Goal: Task Accomplishment & Management: Manage account settings

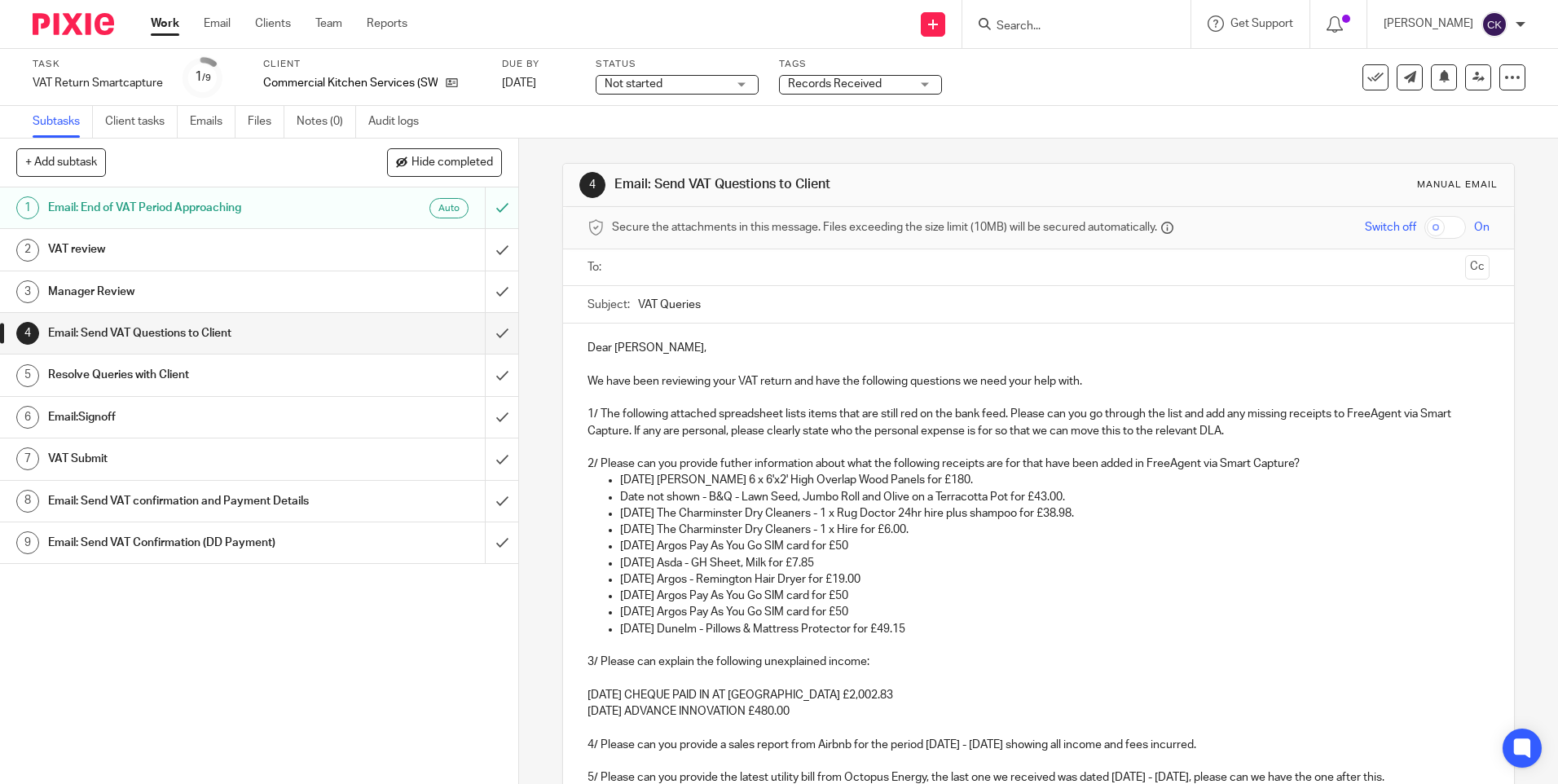
scroll to position [163, 0]
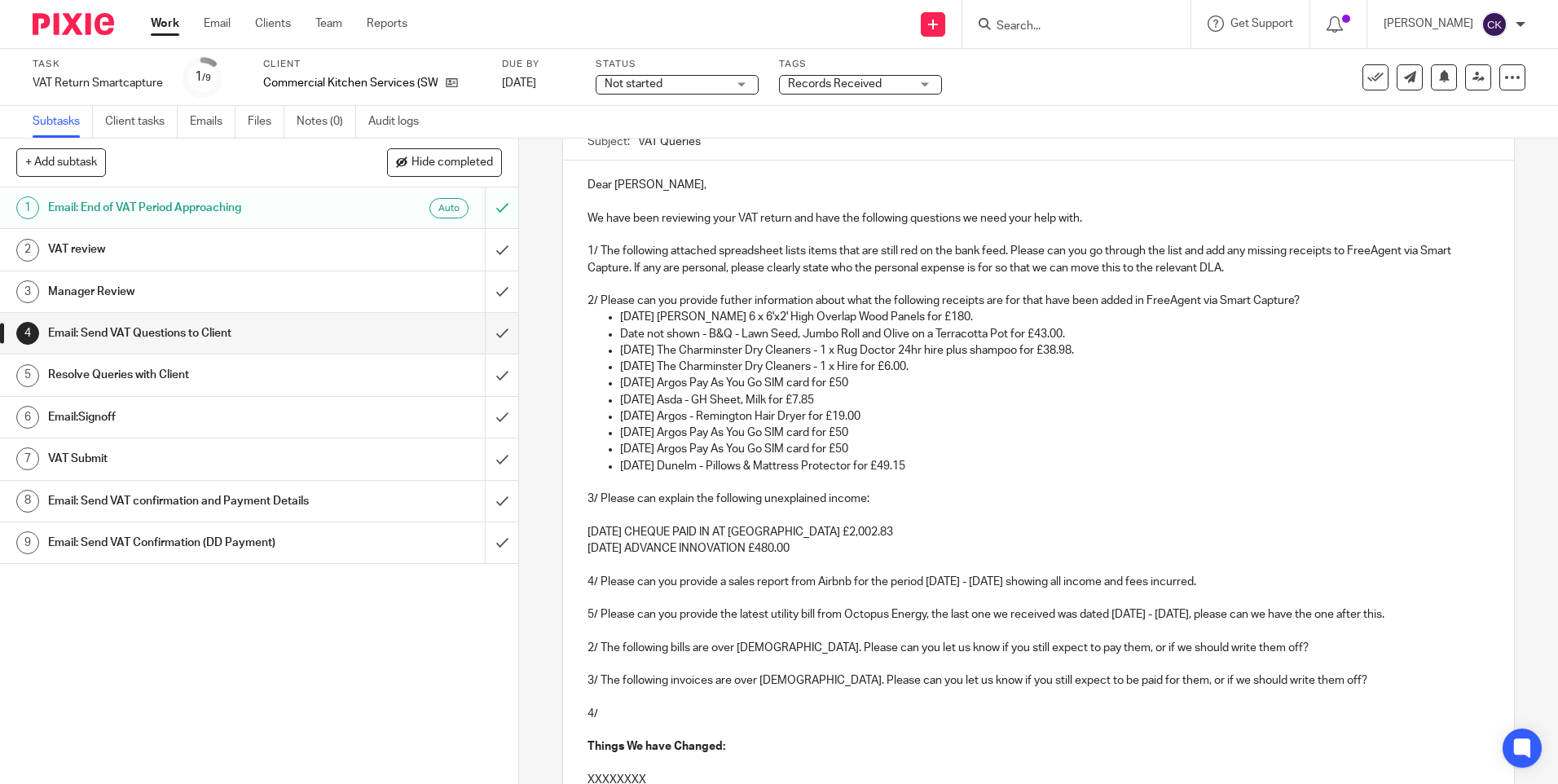
click at [660, 498] on p "3/ Please can explain the following unexplained income:" at bounding box center [1038, 499] width 901 height 17
click at [659, 496] on p "3/ Please can explain the following unexplained income:" at bounding box center [1038, 499] width 901 height 17
click at [658, 497] on p "3/ Please can explain the following unexplained income:" at bounding box center [1038, 499] width 901 height 17
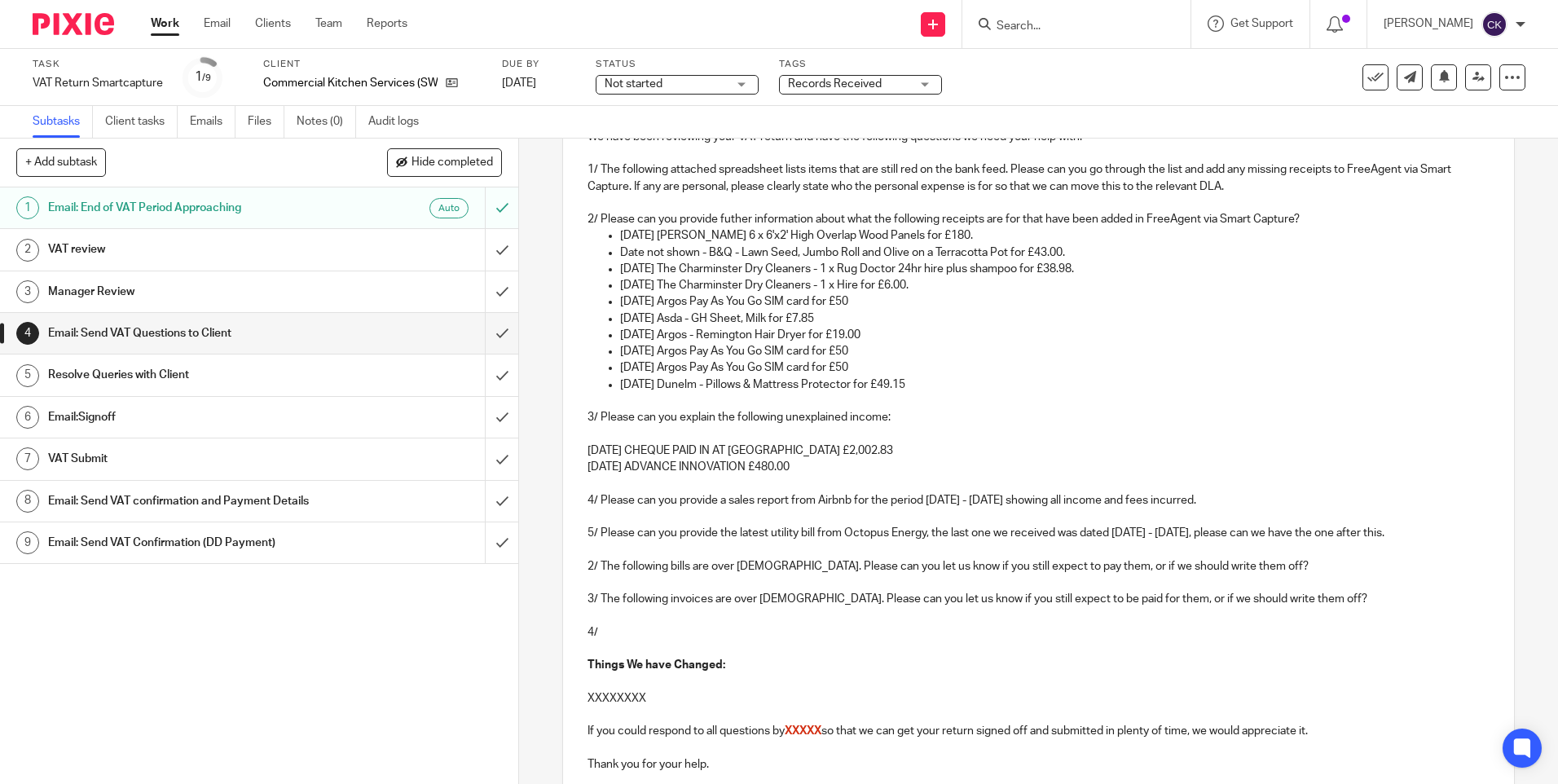
scroll to position [474, 0]
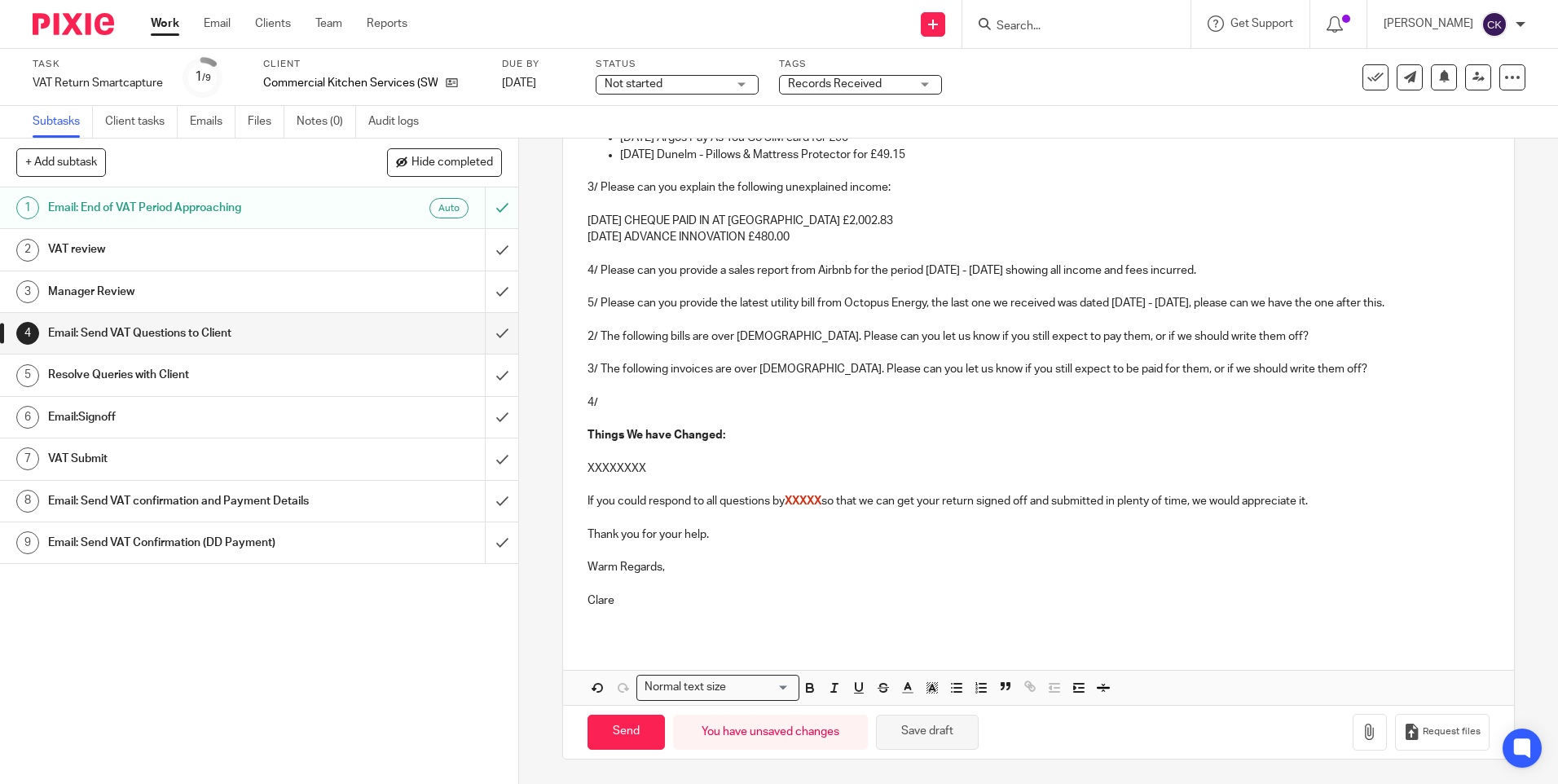
click at [889, 744] on button "Save draft" at bounding box center [927, 732] width 102 height 35
click at [1267, 338] on p "2/ The following bills are over 6 months old. Please can you let us know if you…" at bounding box center [1038, 337] width 901 height 17
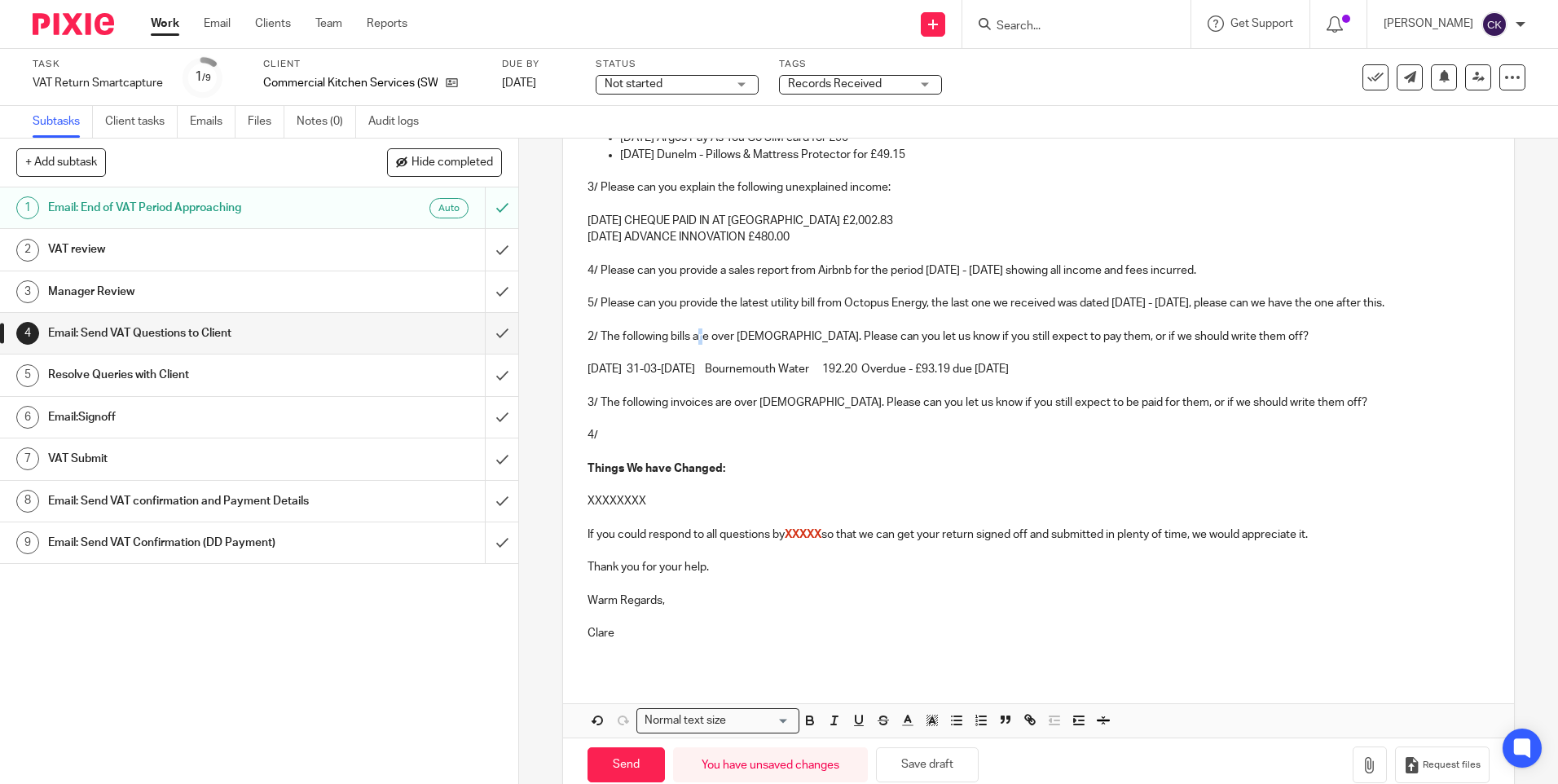
click at [697, 339] on p "2/ The following bills are over 6 months old. Please can you let us know if you…" at bounding box center [1038, 337] width 901 height 17
drag, startPoint x: 705, startPoint y: 339, endPoint x: 683, endPoint y: 343, distance: 22.4
click at [683, 343] on p "2/ The following bills are over 6 months old. Please can you let us know if you…" at bounding box center [1038, 337] width 901 height 17
drag, startPoint x: 743, startPoint y: 367, endPoint x: 650, endPoint y: 364, distance: 93.0
click at [650, 364] on p "31-03-2025 31-03-2025 March 25 Bournemouth Water 192.20 Overdue - £93.19 due 7 …" at bounding box center [1038, 369] width 901 height 17
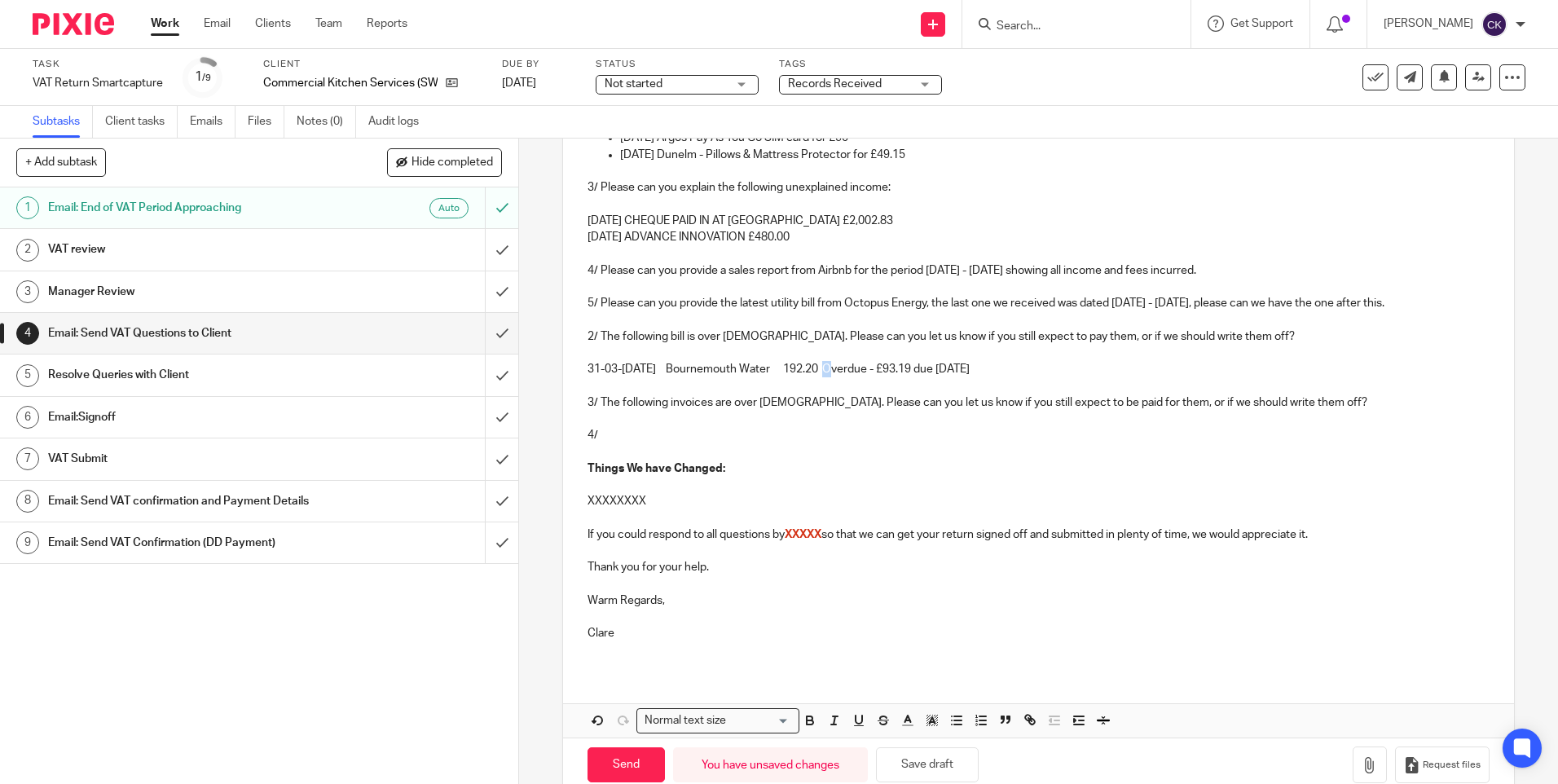
drag, startPoint x: 827, startPoint y: 369, endPoint x: 806, endPoint y: 371, distance: 21.1
click at [806, 371] on p "31-03-2025 March 25 Bournemouth Water 192.20 Overdue - £93.19 due 7 months ago" at bounding box center [1038, 369] width 901 height 17
drag, startPoint x: 1060, startPoint y: 368, endPoint x: 862, endPoint y: 368, distance: 198.0
click at [862, 368] on p "31-03-2025 March 25 Bournemouth Water £192.20 Overdue - £93.19 due 7 months ago" at bounding box center [1038, 369] width 901 height 17
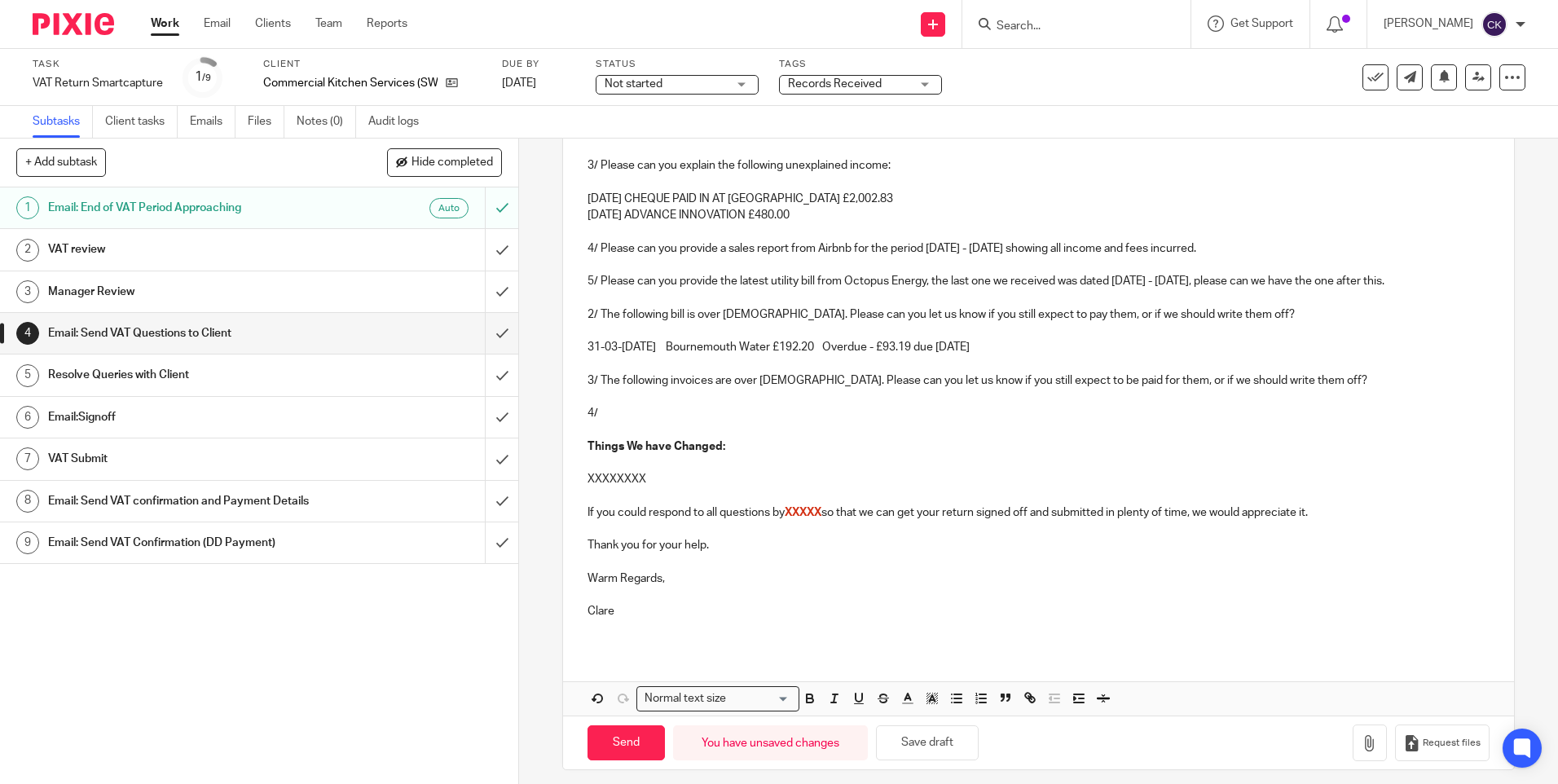
scroll to position [507, 0]
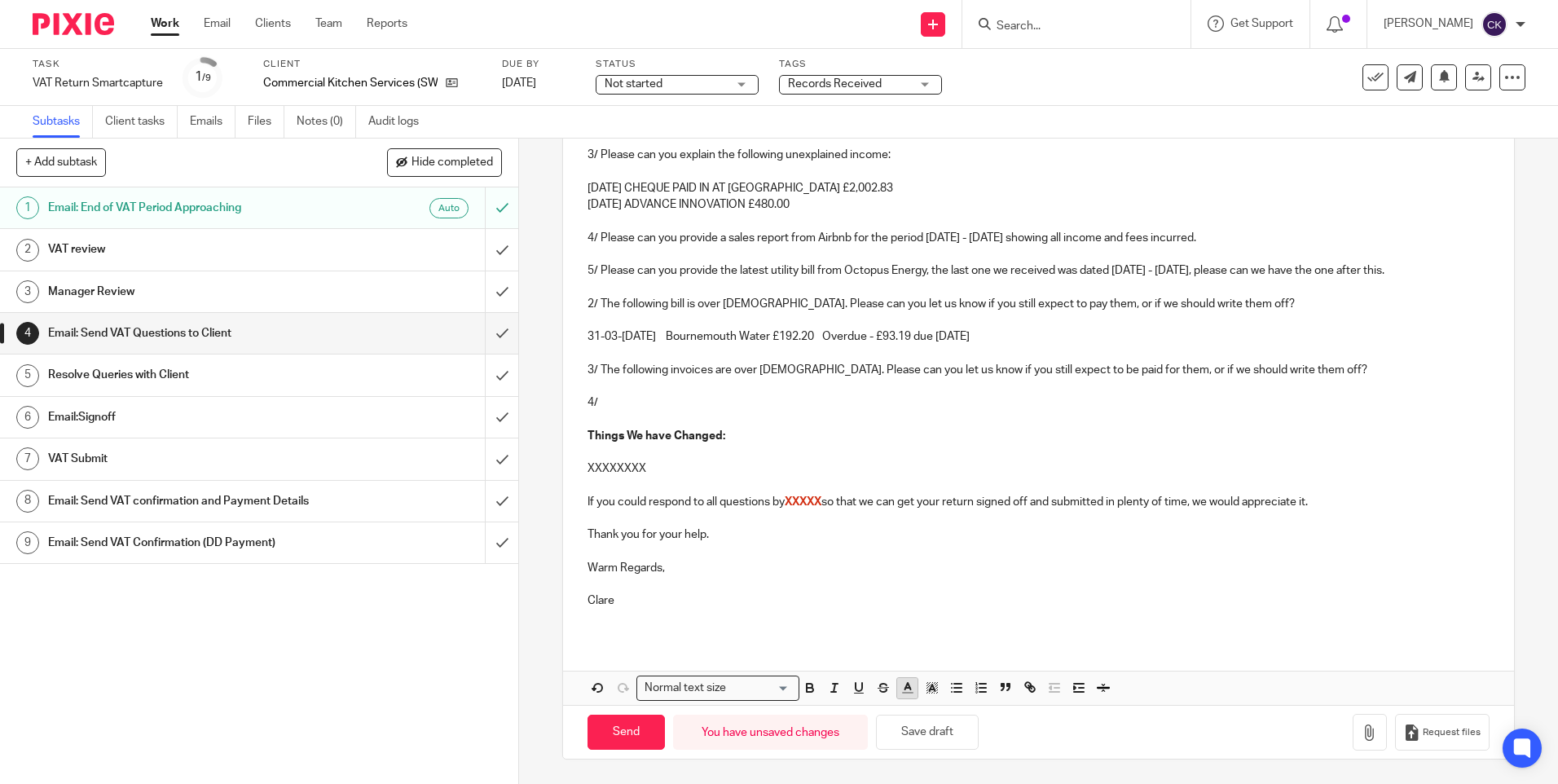
click at [903, 694] on line "button" at bounding box center [908, 694] width 10 height 0
click at [906, 725] on li "color:#D33115" at bounding box center [911, 725] width 12 height 12
click at [896, 607] on p "Clare" at bounding box center [1038, 600] width 901 height 17
click at [858, 342] on p "31-03-2025 March 25 Bournemouth Water £192.20 Overdue - £93.19 due 7 months ago" at bounding box center [1038, 337] width 901 height 17
click at [589, 304] on p "2/ The following bill is over 6 months old. Please can you let us know if you s…" at bounding box center [1038, 304] width 901 height 17
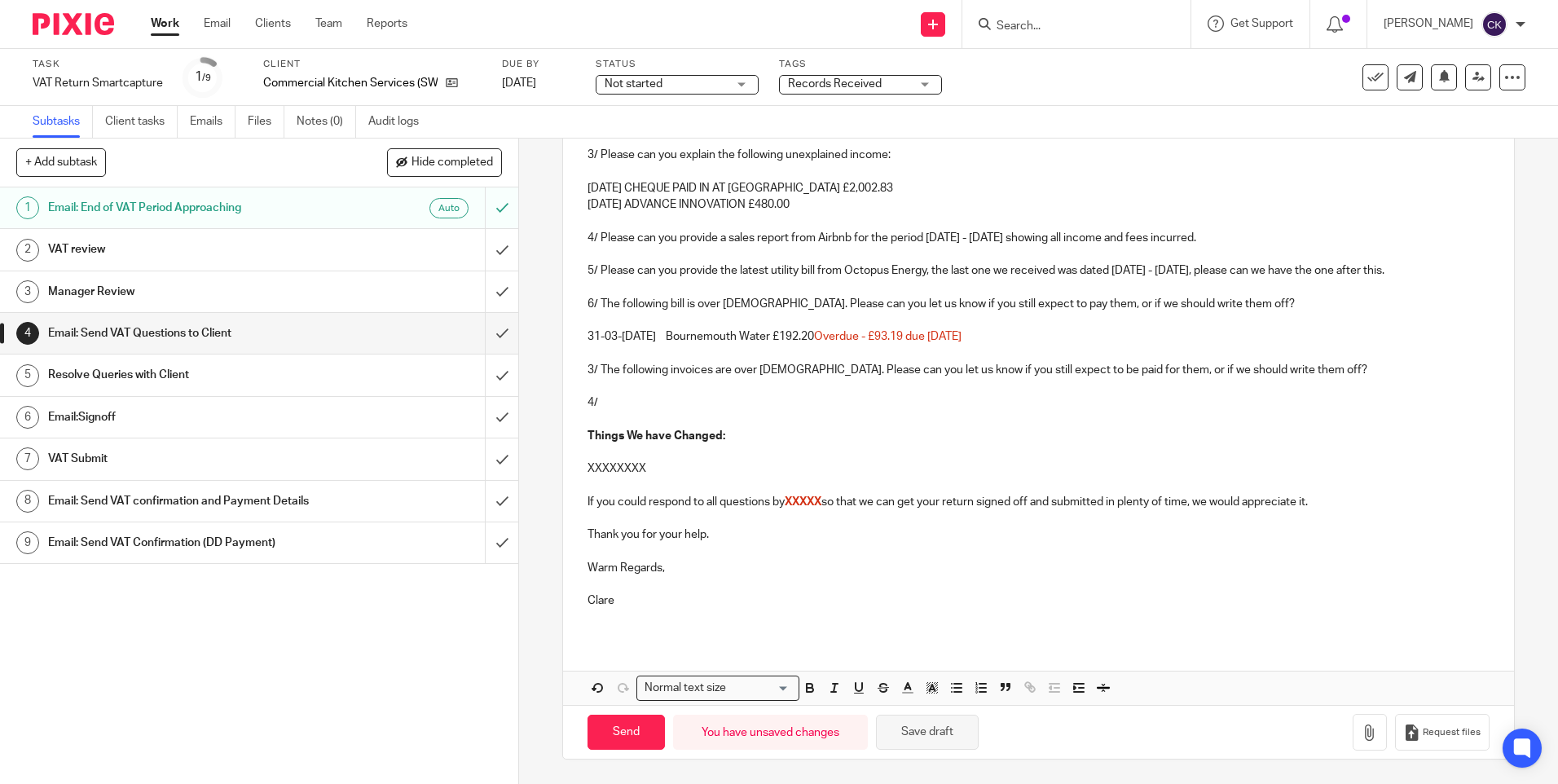
click at [923, 736] on button "Save draft" at bounding box center [927, 732] width 102 height 35
click at [590, 371] on p "3/ The following invoices are over 6 months old. Please can you let us know if …" at bounding box center [1038, 370] width 901 height 17
click at [1312, 371] on p "7/ The following invoices are over 6 months old. Please can you let us know if …" at bounding box center [1038, 370] width 901 height 17
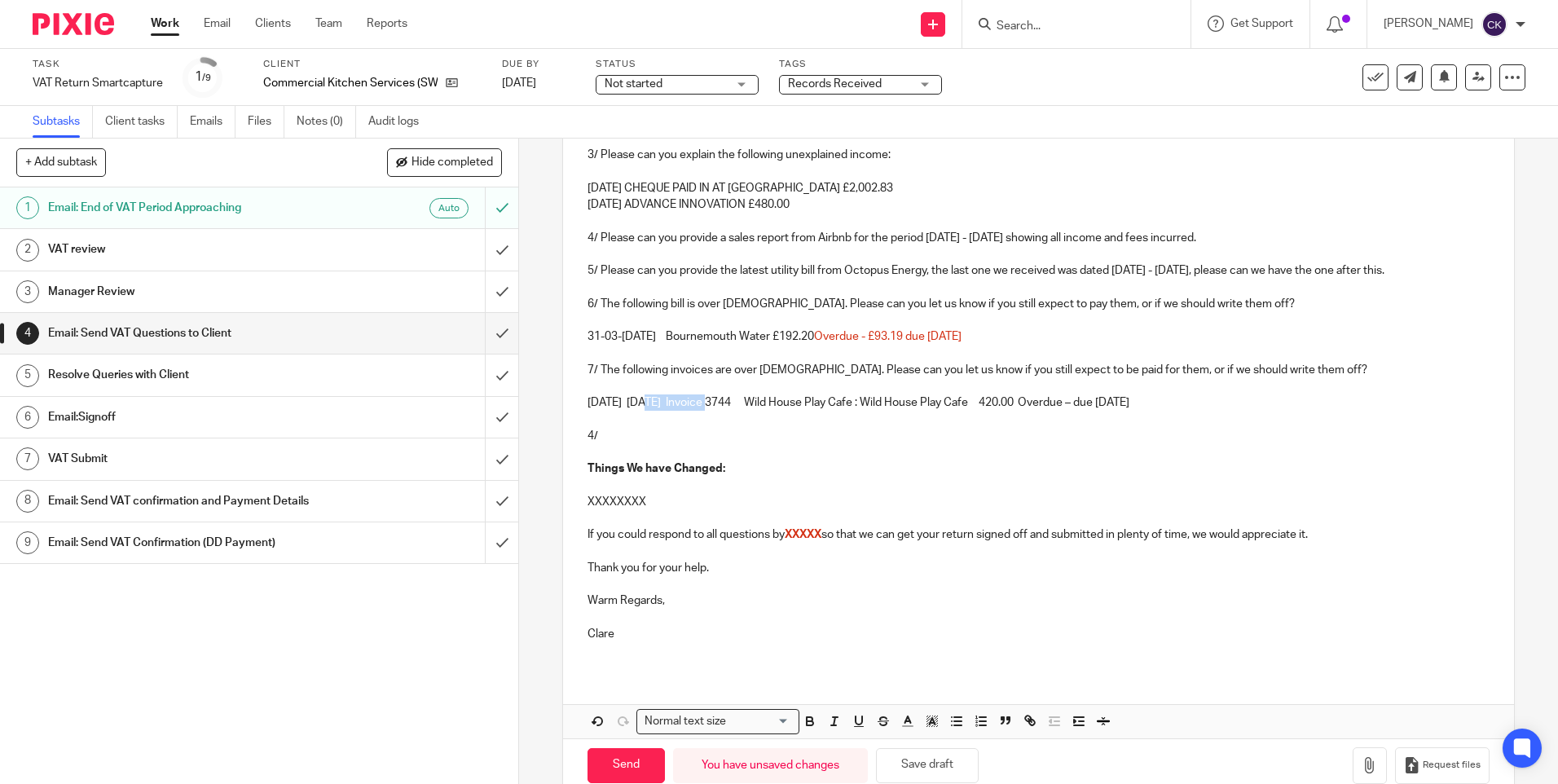
drag, startPoint x: 741, startPoint y: 402, endPoint x: 649, endPoint y: 400, distance: 92.0
click at [649, 400] on p "17-12-2024 16-01-2025 Invoice 3744 Wild House Play Cafe : Wild House Play Cafe …" at bounding box center [1038, 403] width 901 height 17
drag, startPoint x: 966, startPoint y: 402, endPoint x: 951, endPoint y: 406, distance: 15.5
click at [951, 406] on p "17-12-2024 Invoice 3744 Wild House Play Cafe : Wild House Play Cafe 420.00 Over…" at bounding box center [1038, 403] width 901 height 17
click at [999, 402] on p "17-12-2024 Invoice 3744 Wild House Play Cafe : Wild House Play Cafe £420.00 Ove…" at bounding box center [1038, 403] width 901 height 17
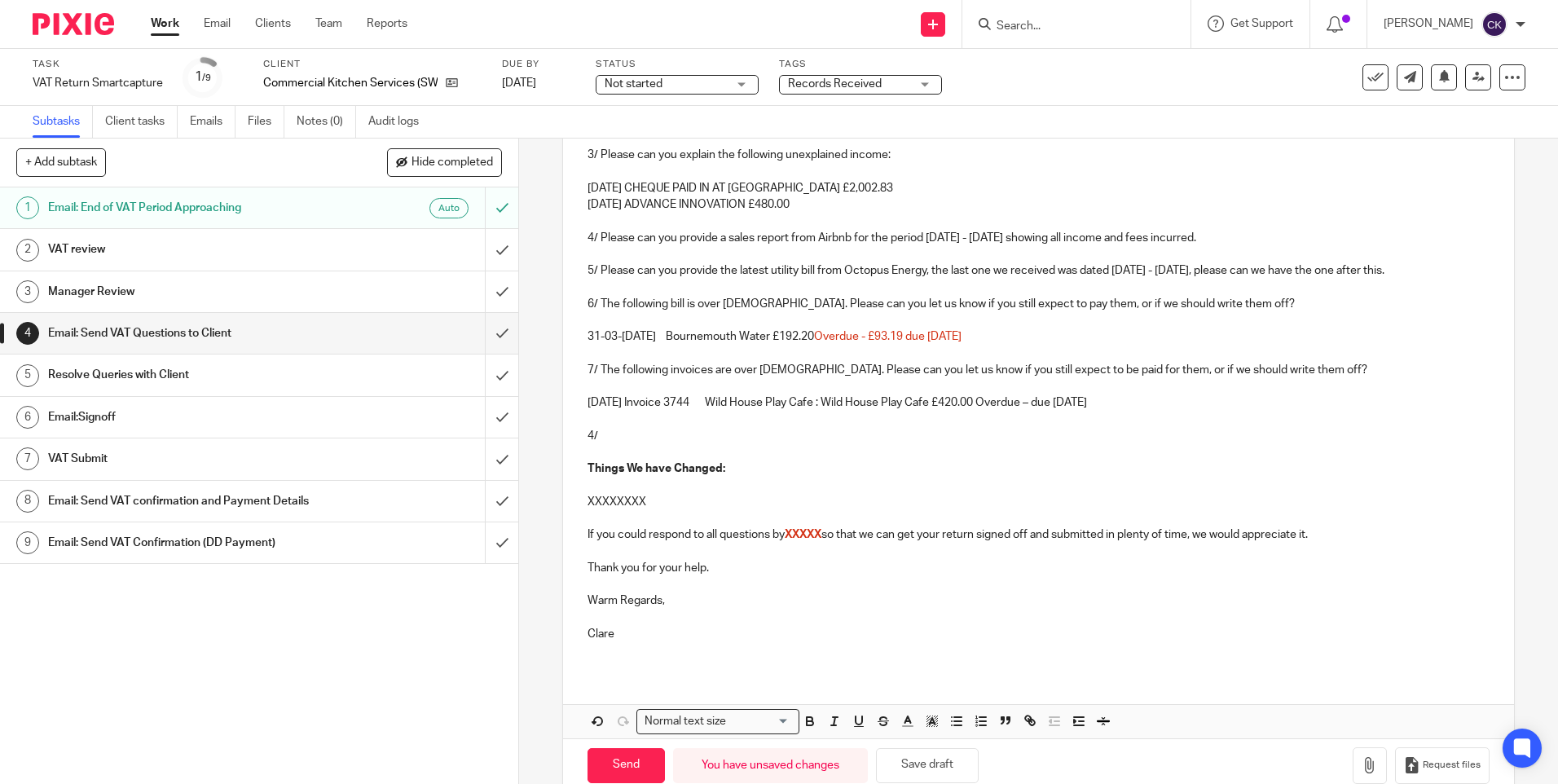
drag, startPoint x: 1148, startPoint y: 401, endPoint x: 1000, endPoint y: 400, distance: 148.0
click at [1000, 400] on p "17-12-2024 Invoice 3744 Wild House Play Cafe : Wild House Play Cafe £420.00 Ove…" at bounding box center [1038, 403] width 901 height 17
click at [905, 719] on icon "button" at bounding box center [908, 721] width 15 height 15
click at [912, 753] on li "color:#D33115" at bounding box center [911, 758] width 12 height 12
click at [927, 679] on div "Dear Richard, We have been reviewing your VAT return and have the following que…" at bounding box center [1039, 277] width 950 height 921
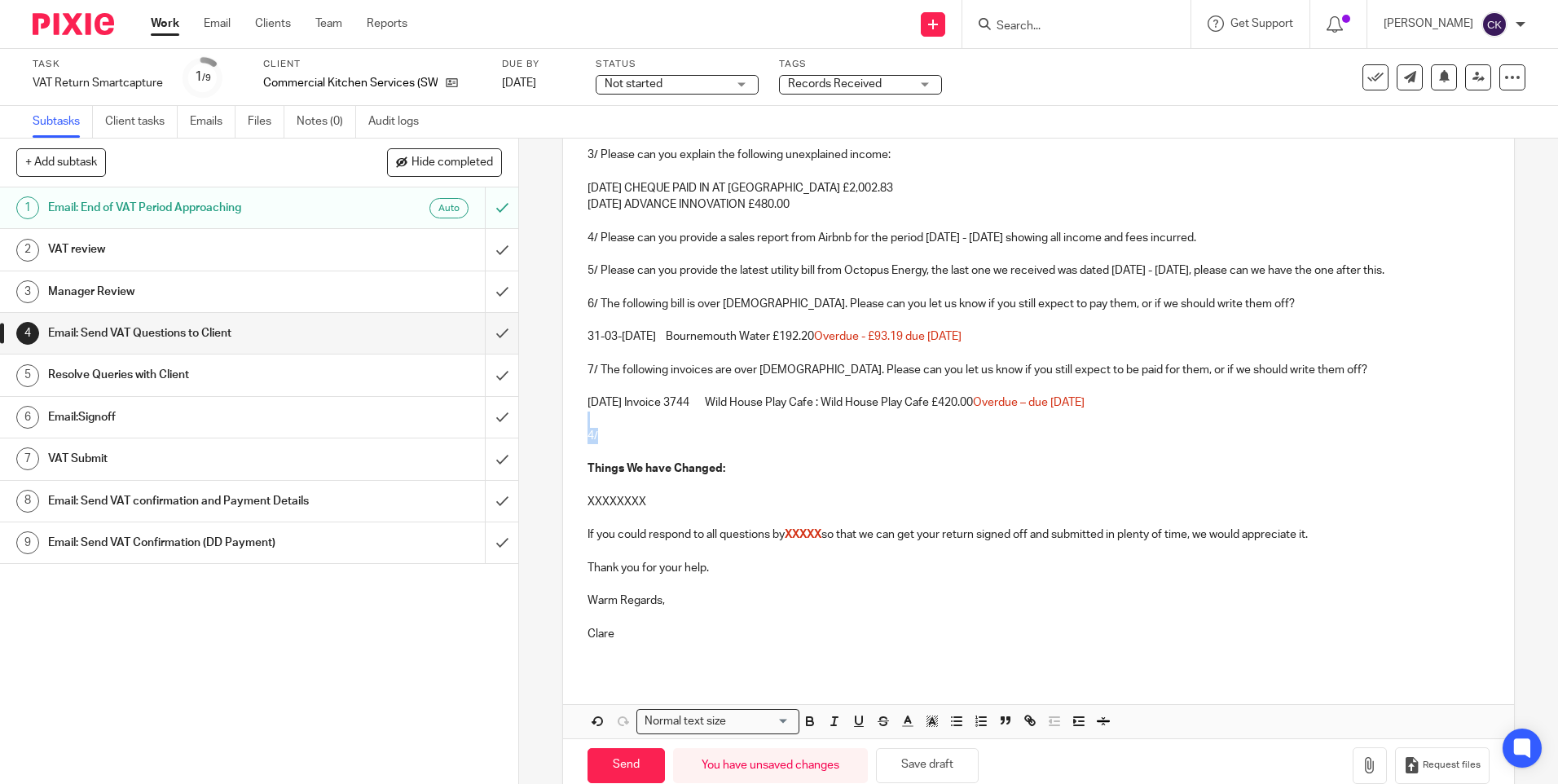
drag, startPoint x: 603, startPoint y: 437, endPoint x: 570, endPoint y: 419, distance: 37.6
click at [570, 419] on div "Dear Richard, We have been reviewing your VAT return and have the following que…" at bounding box center [1039, 244] width 950 height 854
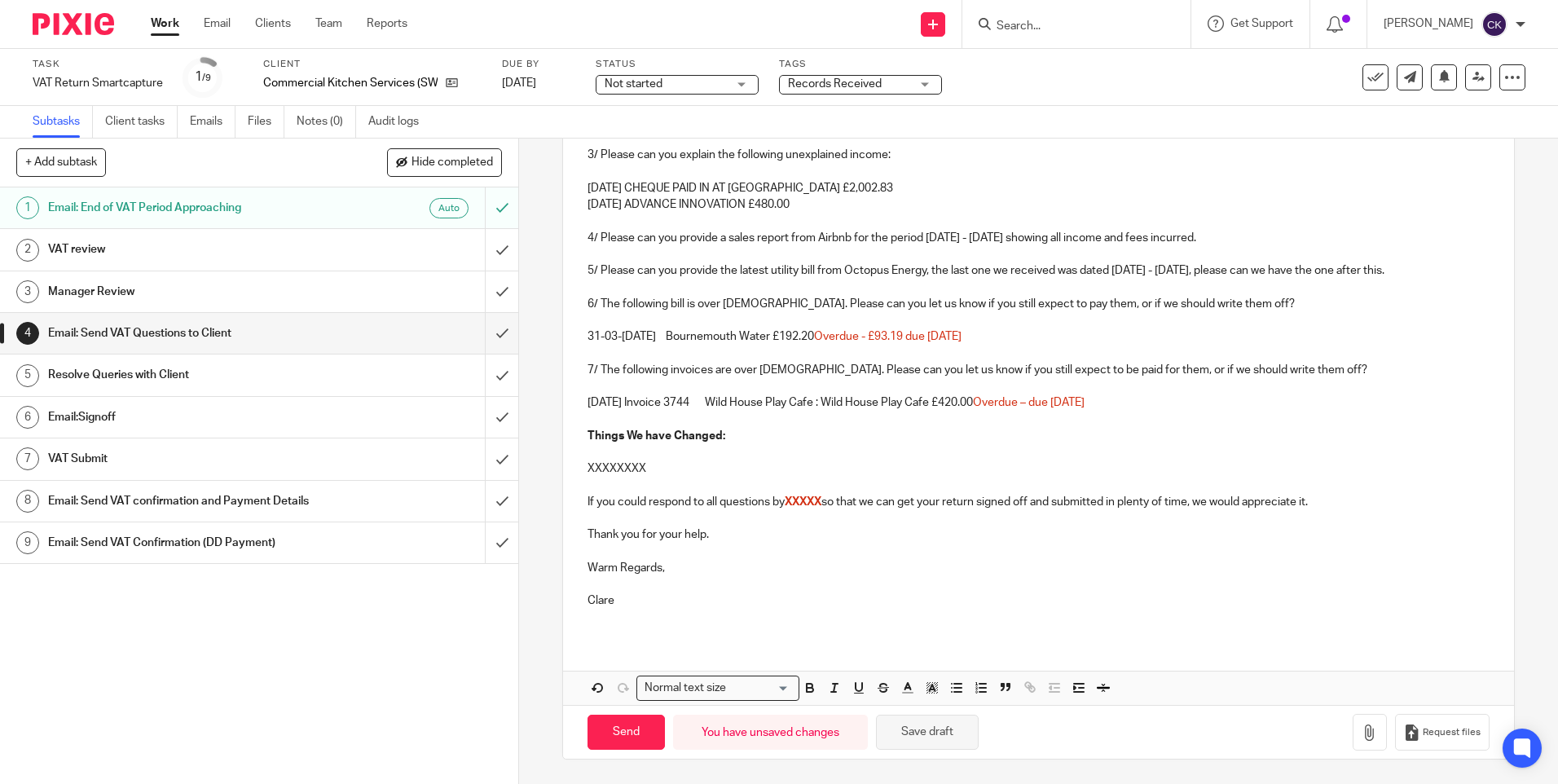
click at [929, 735] on button "Save draft" at bounding box center [927, 732] width 102 height 35
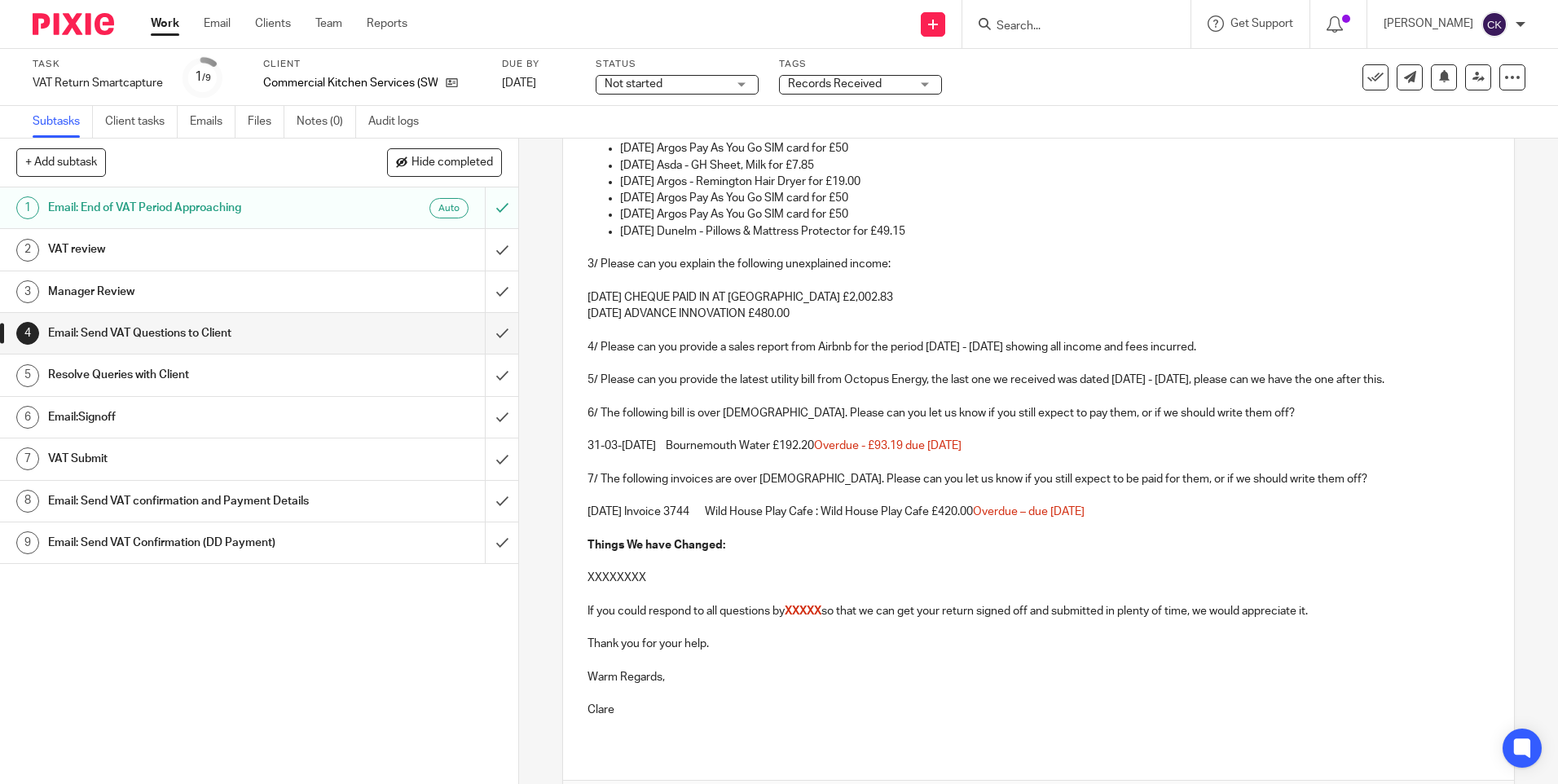
scroll to position [408, 0]
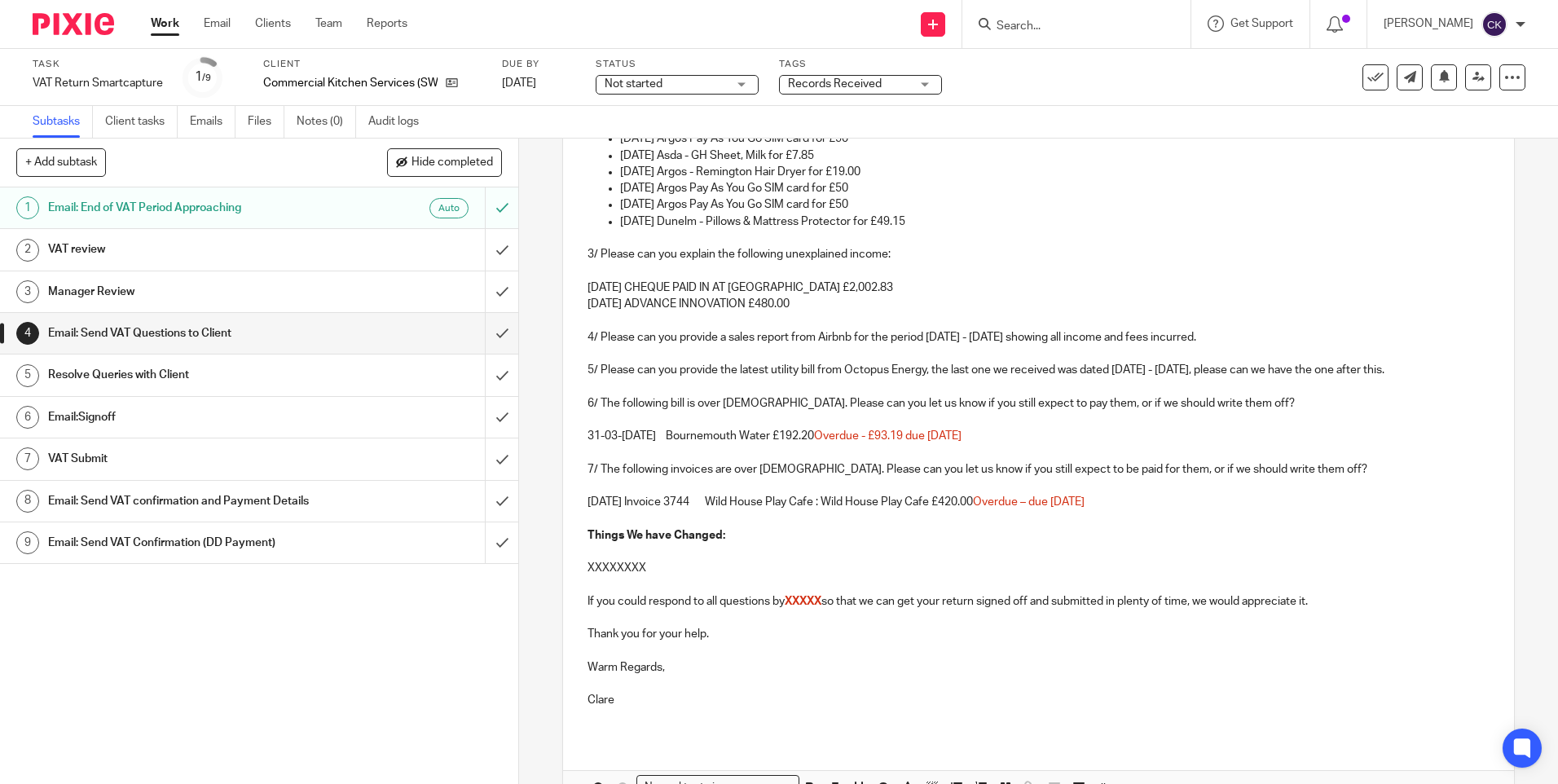
click at [1109, 372] on p "5/ Please can you provide the latest utility bill from Octopus Energy, the last…" at bounding box center [1038, 370] width 901 height 17
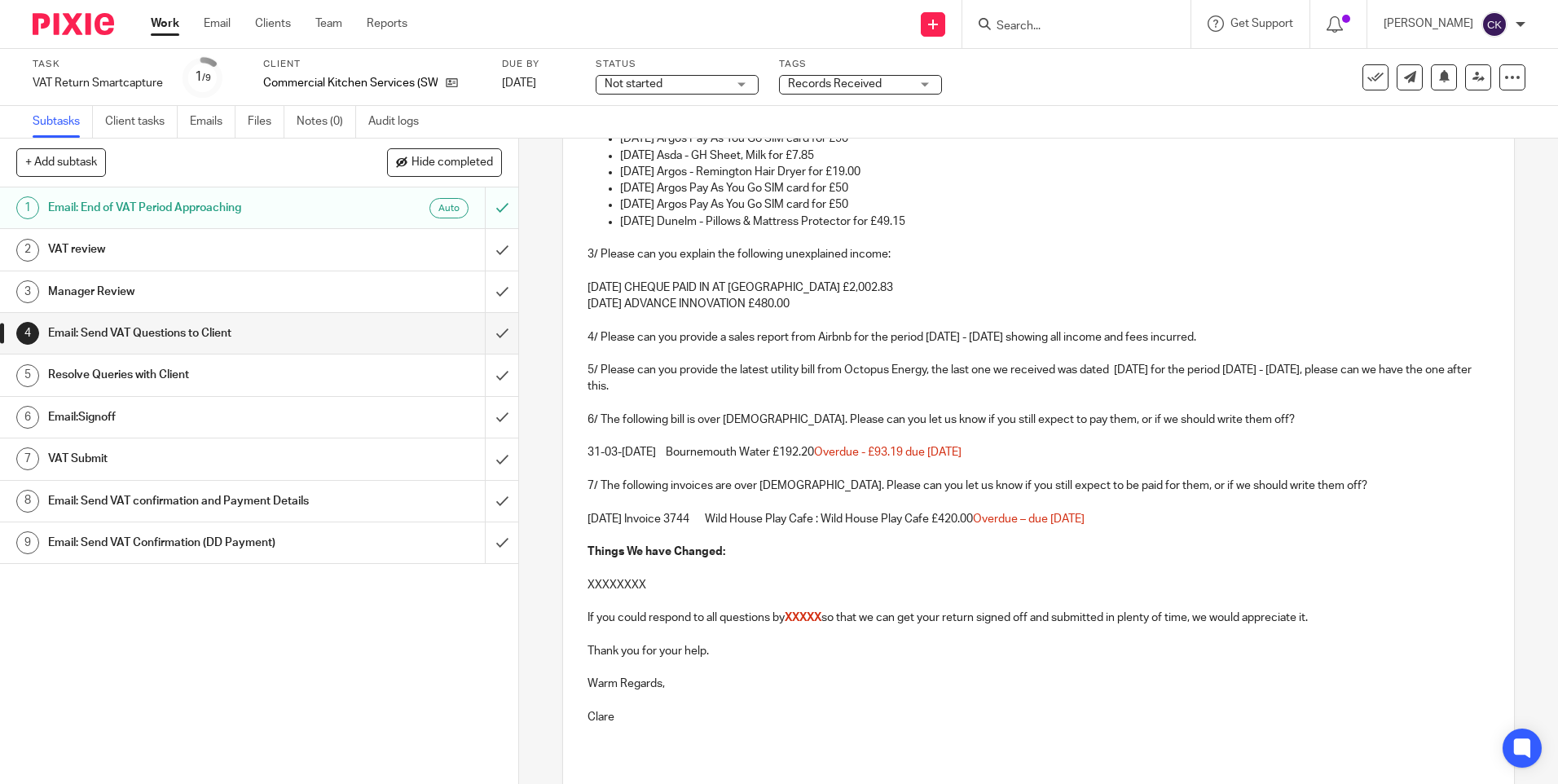
click at [1112, 369] on p "5/ Please can you provide the latest utility bill from Octopus Energy, the last…" at bounding box center [1038, 378] width 901 height 33
drag, startPoint x: 1076, startPoint y: 423, endPoint x: 1051, endPoint y: 428, distance: 25.5
click at [1051, 428] on p "6/ The following bill is over 6 months old. Please can you let us know if you s…" at bounding box center [1038, 420] width 901 height 17
drag, startPoint x: 1195, startPoint y: 422, endPoint x: 1172, endPoint y: 426, distance: 23.3
click at [1172, 426] on p "6/ The following bill is over 6 months old. Please can you let us know if you s…" at bounding box center [1038, 420] width 901 height 17
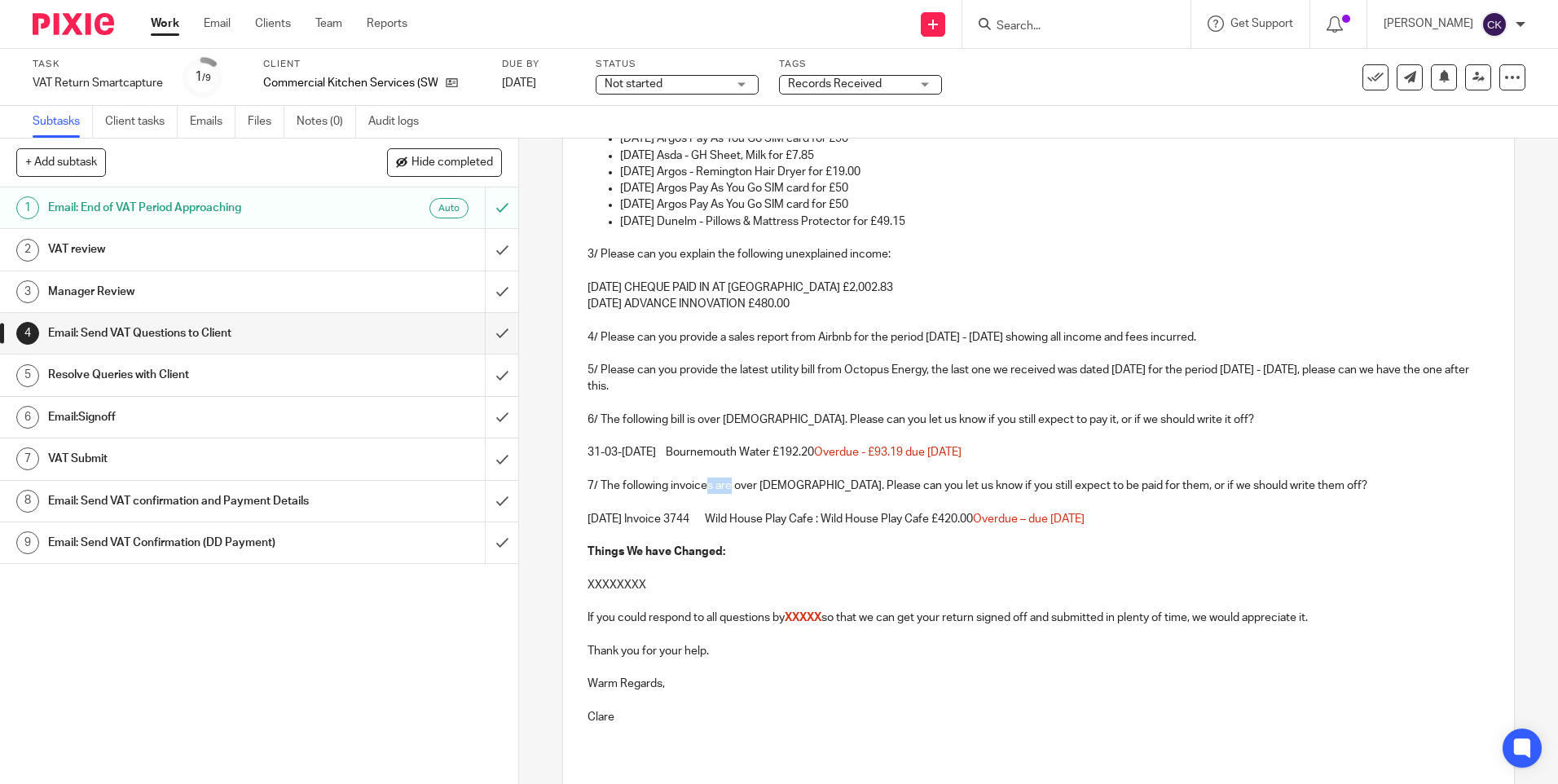
drag, startPoint x: 725, startPoint y: 486, endPoint x: 703, endPoint y: 490, distance: 22.4
click at [703, 490] on p "7/ The following invoices are over 6 months old. Please can you let us know if …" at bounding box center [1038, 486] width 901 height 17
drag, startPoint x: 1136, startPoint y: 487, endPoint x: 1112, endPoint y: 492, distance: 24.5
click at [1112, 492] on p "7/ The following invoice is over 6 months old. Please can you let us know if yo…" at bounding box center [1038, 486] width 901 height 17
drag, startPoint x: 1253, startPoint y: 488, endPoint x: 1229, endPoint y: 490, distance: 24.1
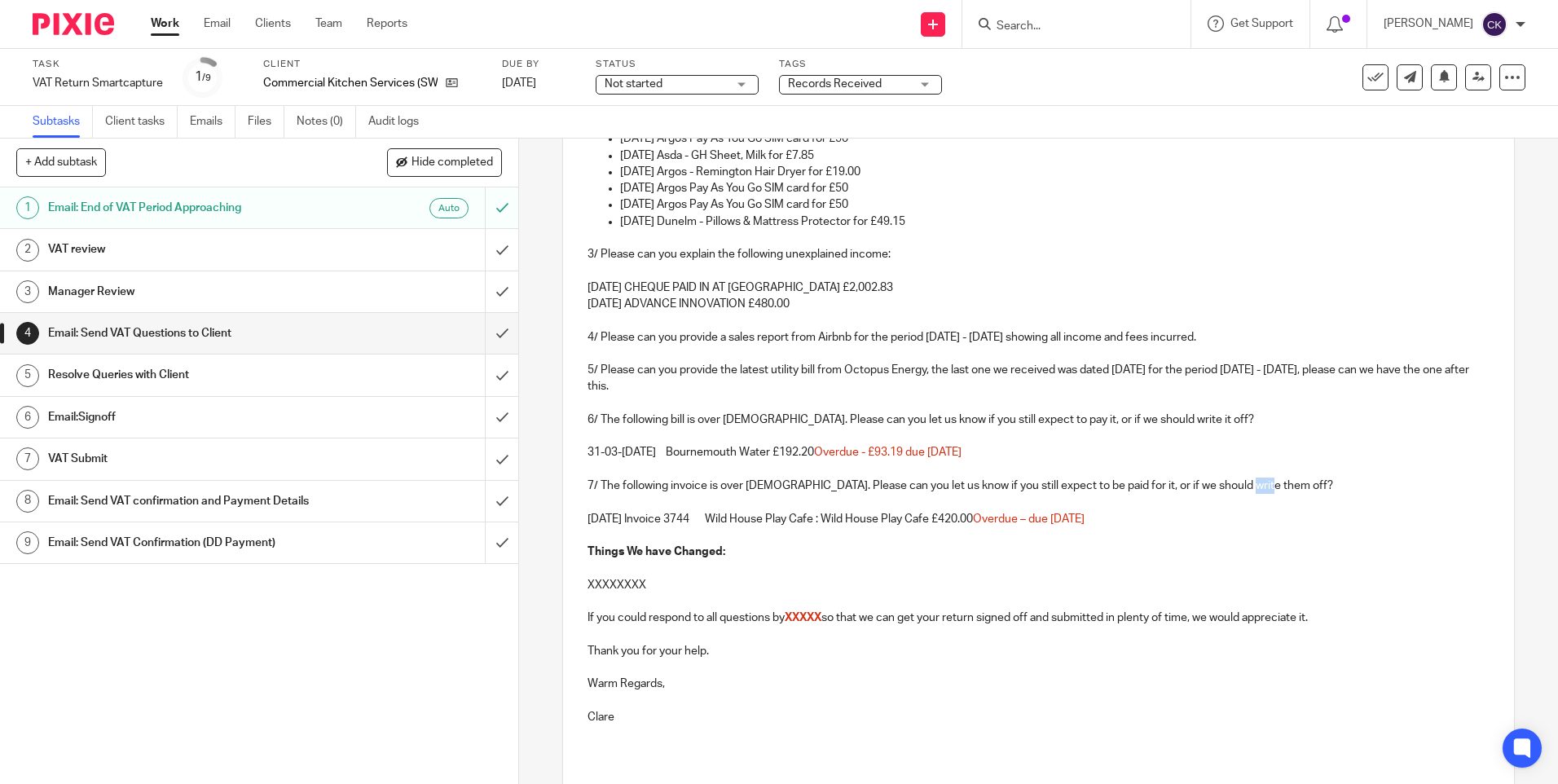
click at [1229, 490] on p "7/ The following invoice is over 6 months old. Please can you let us know if yo…" at bounding box center [1038, 486] width 901 height 17
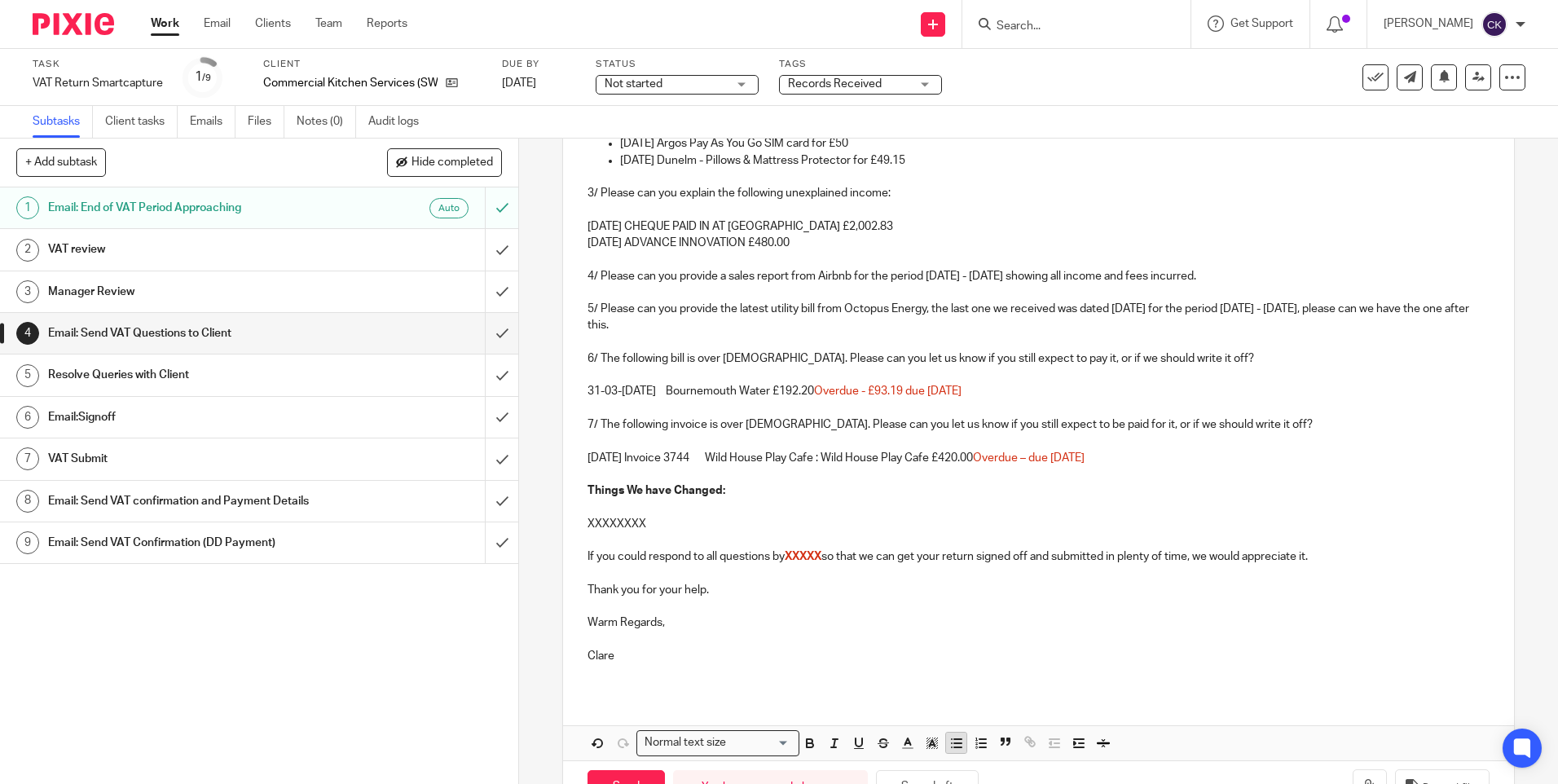
scroll to position [523, 0]
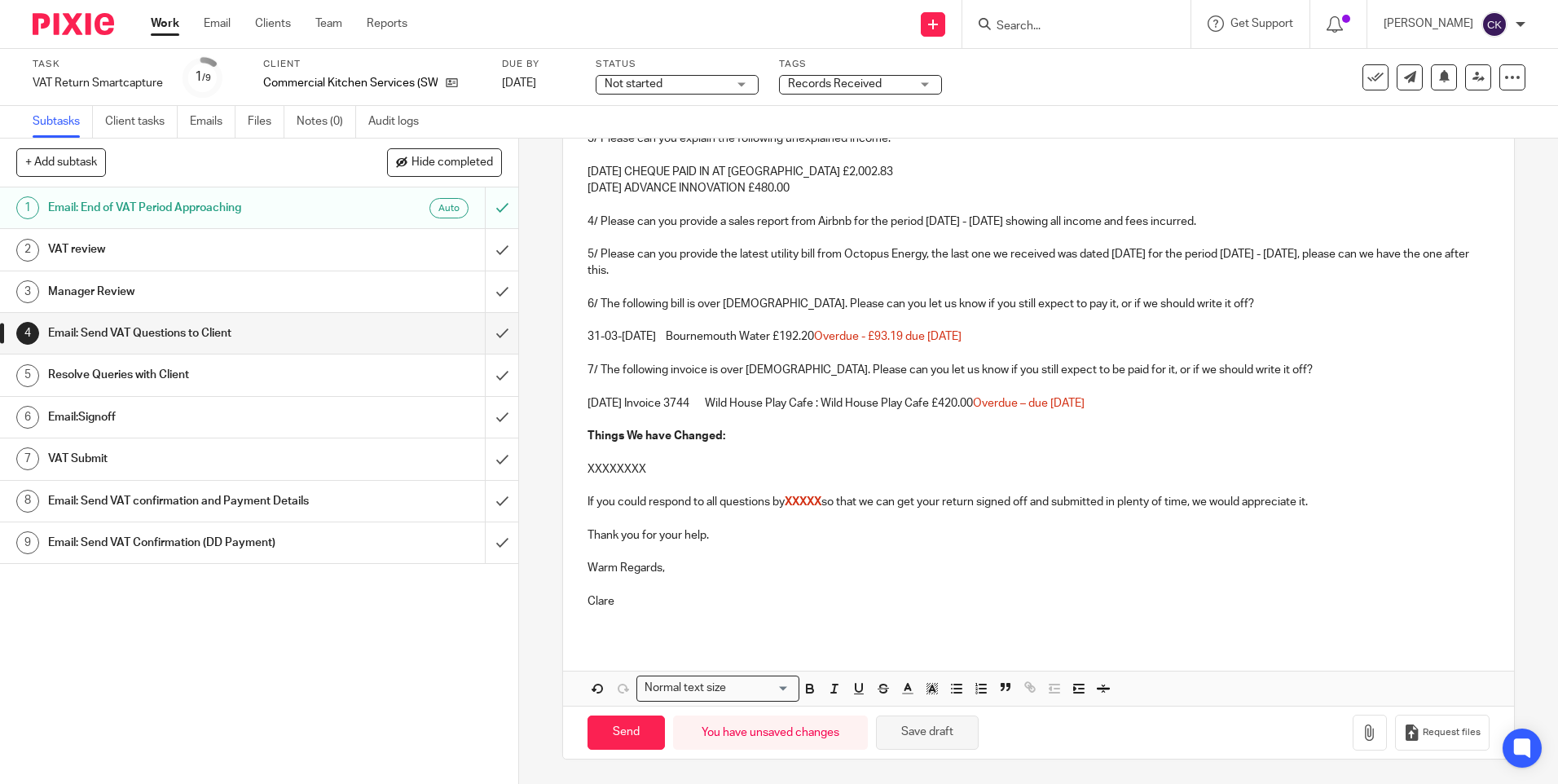
click at [939, 731] on button "Save draft" at bounding box center [927, 733] width 102 height 35
click at [211, 246] on h1 "VAT review" at bounding box center [188, 249] width 280 height 25
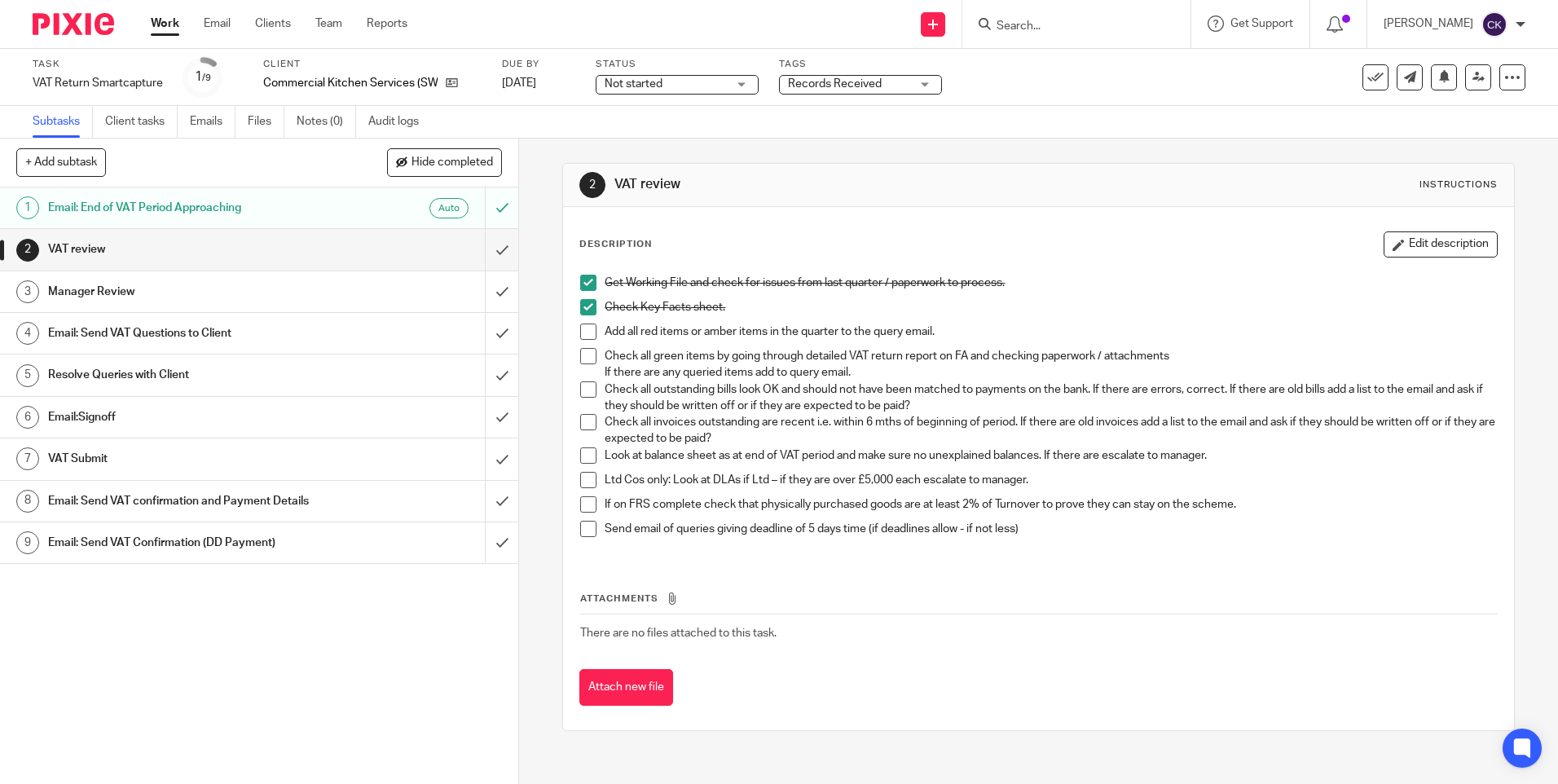
click at [583, 337] on span at bounding box center [589, 332] width 17 height 17
click at [581, 355] on span at bounding box center [589, 356] width 17 height 17
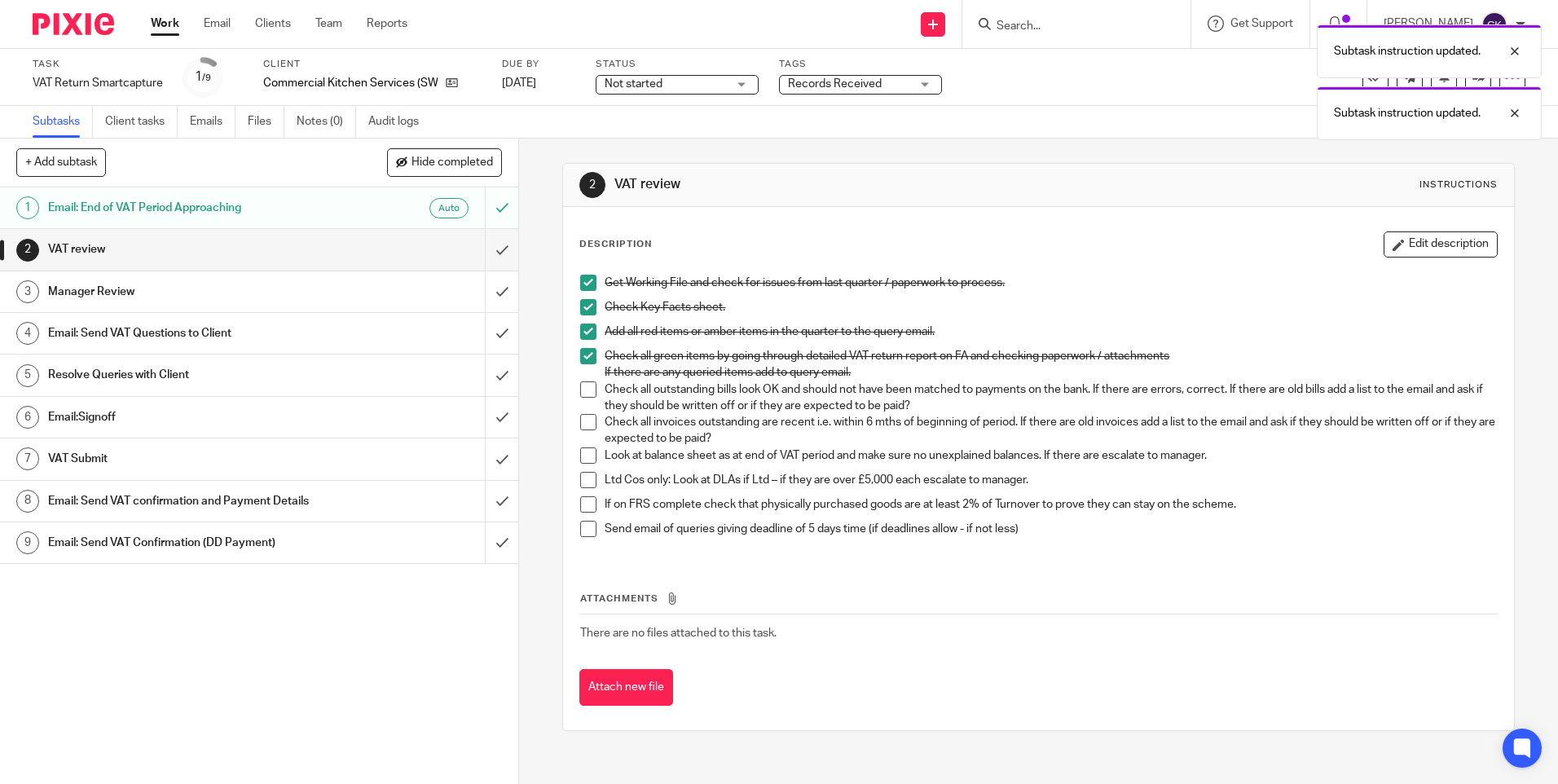
drag, startPoint x: 584, startPoint y: 396, endPoint x: 592, endPoint y: 412, distance: 17.9
click at [586, 398] on li "Check all outstanding bills look OK and should not have been matched to payment…" at bounding box center [1038, 398] width 916 height 33
click at [580, 386] on span at bounding box center [589, 389] width 17 height 17
click at [586, 422] on span at bounding box center [589, 422] width 17 height 17
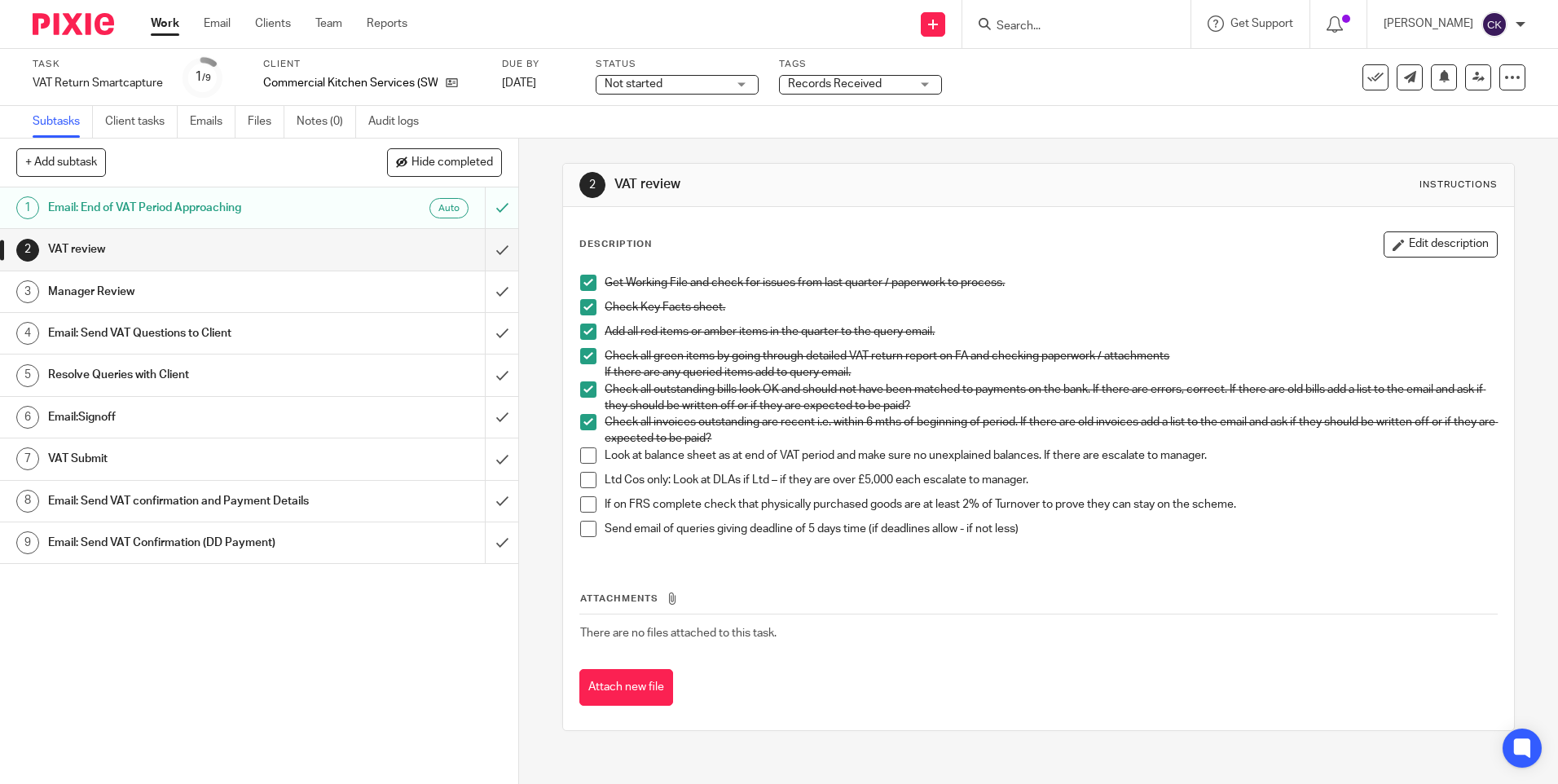
click at [580, 450] on span at bounding box center [589, 456] width 17 height 17
click at [581, 479] on span at bounding box center [589, 481] width 17 height 17
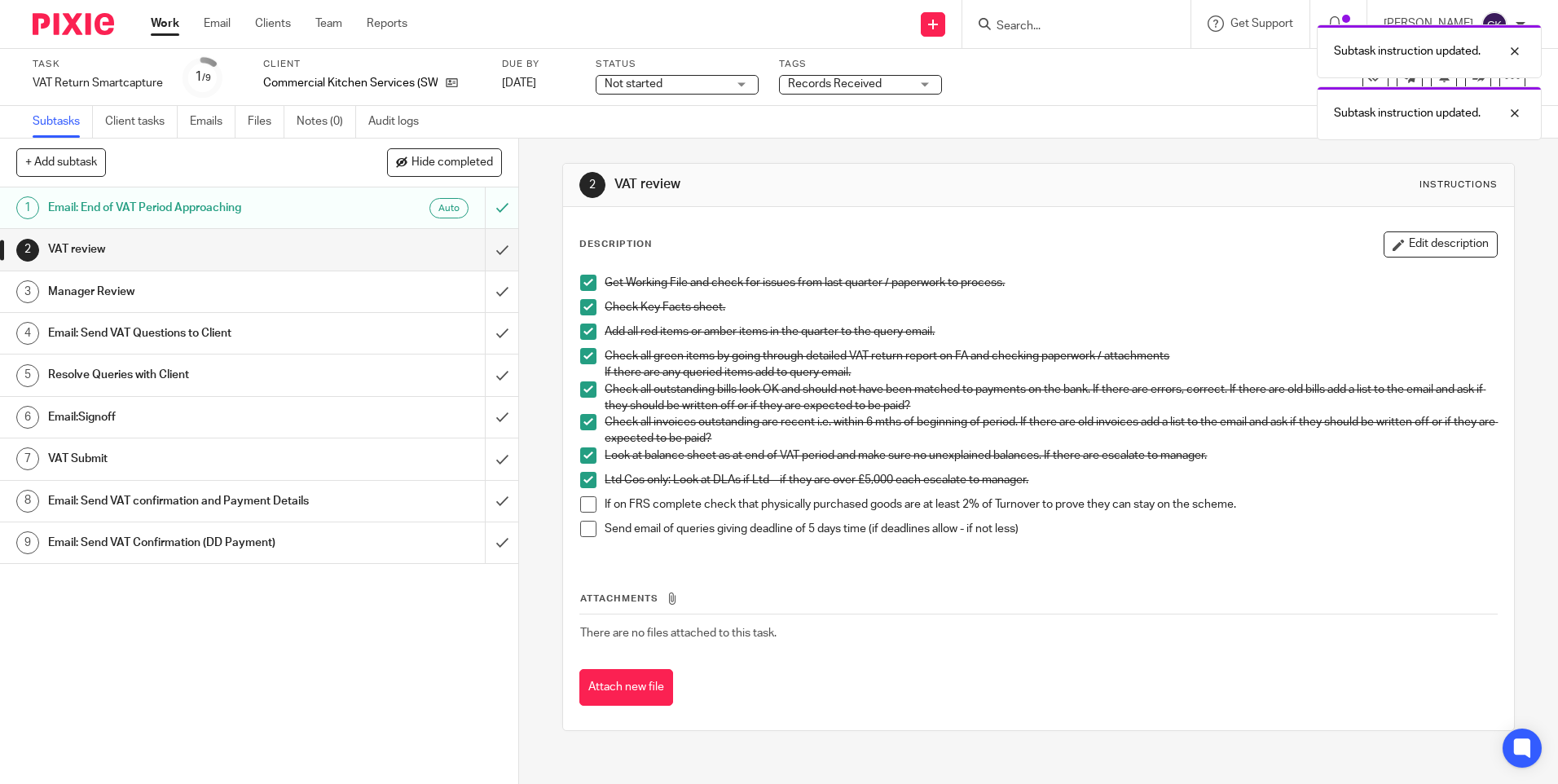
click at [586, 507] on span at bounding box center [589, 505] width 17 height 17
click at [589, 532] on span at bounding box center [589, 529] width 17 height 17
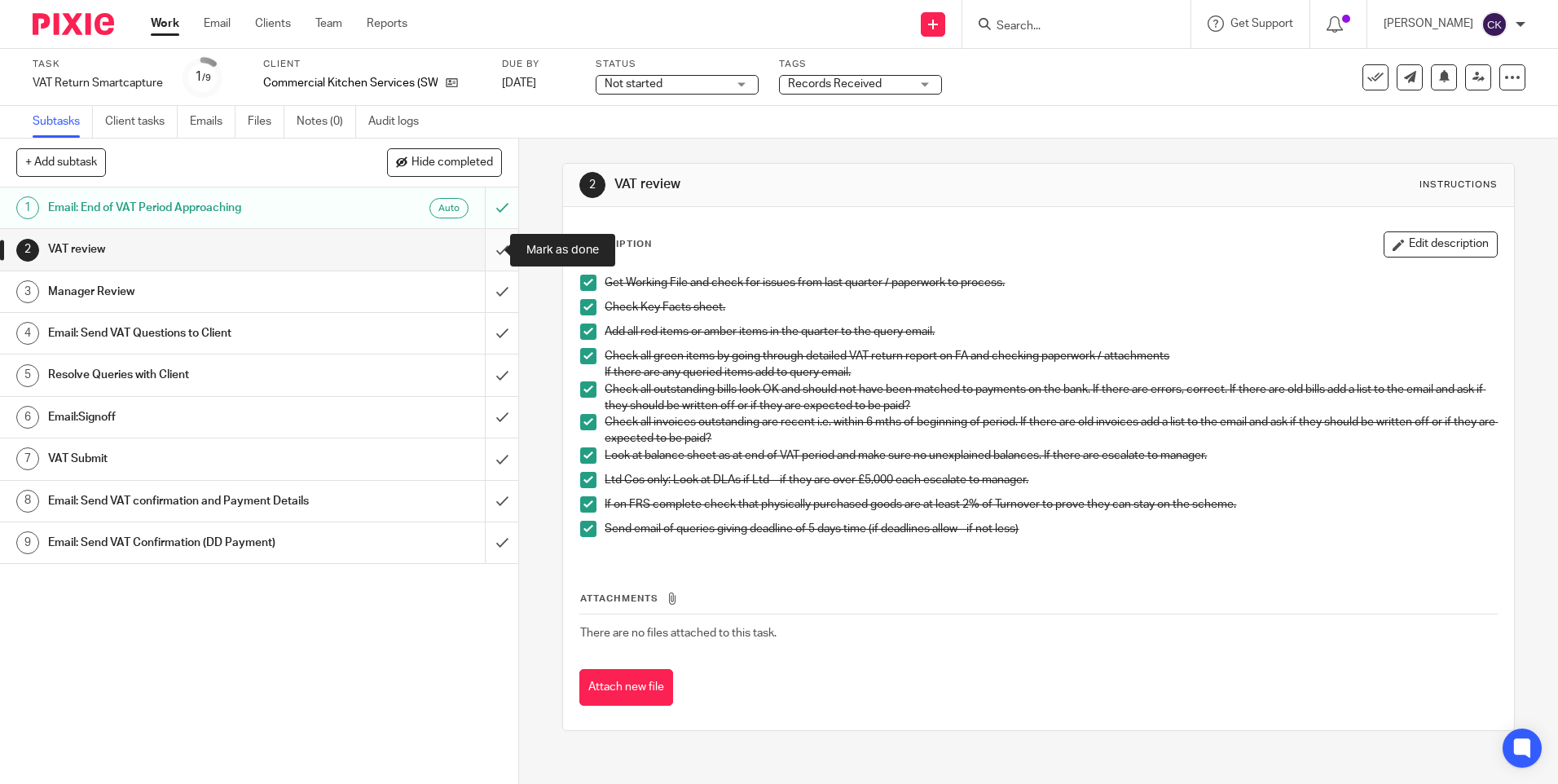
click at [480, 255] on input "submit" at bounding box center [259, 249] width 518 height 41
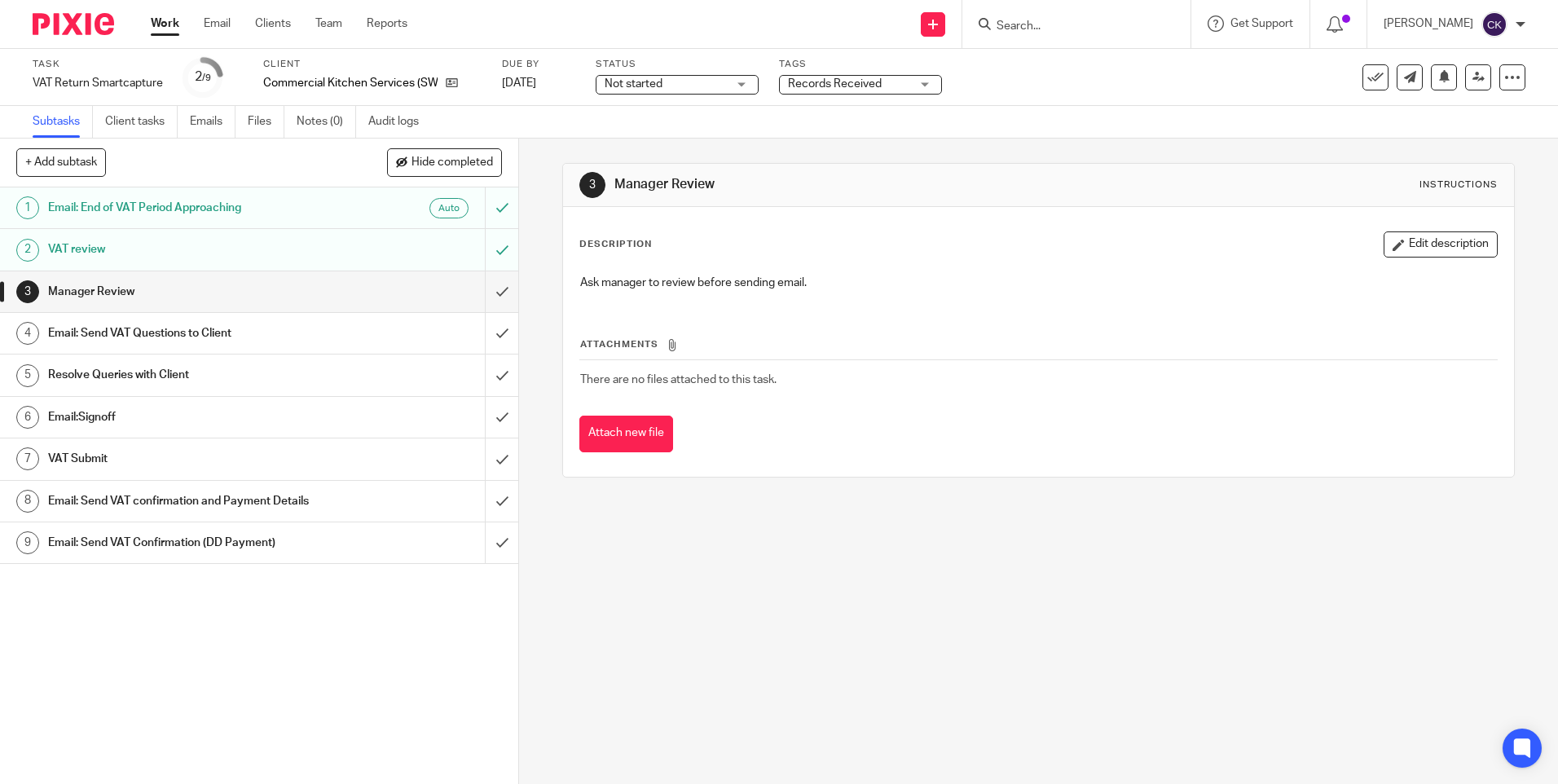
click at [246, 341] on h1 "Email: Send VAT Questions to Client" at bounding box center [188, 333] width 280 height 25
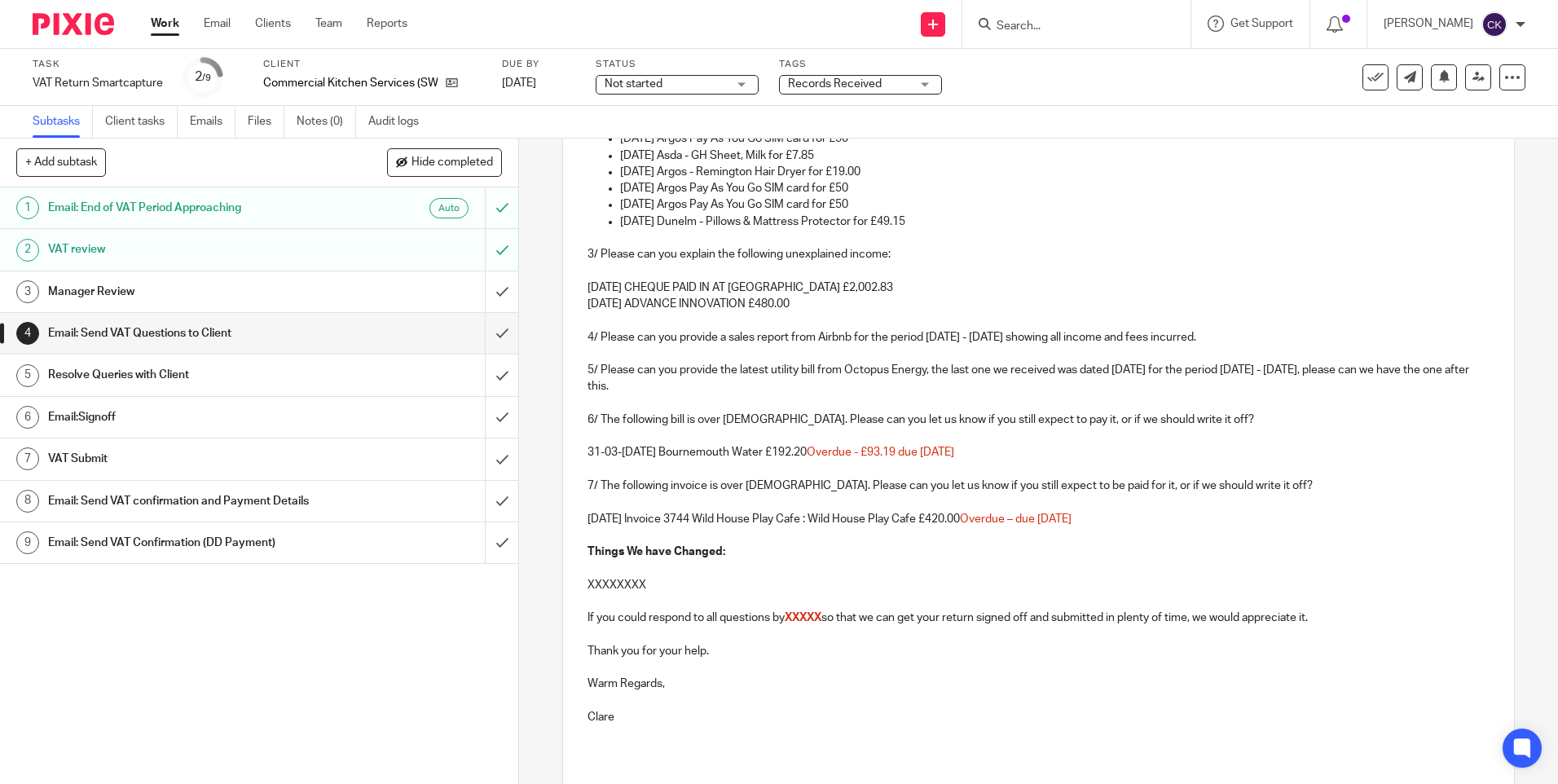
scroll to position [489, 0]
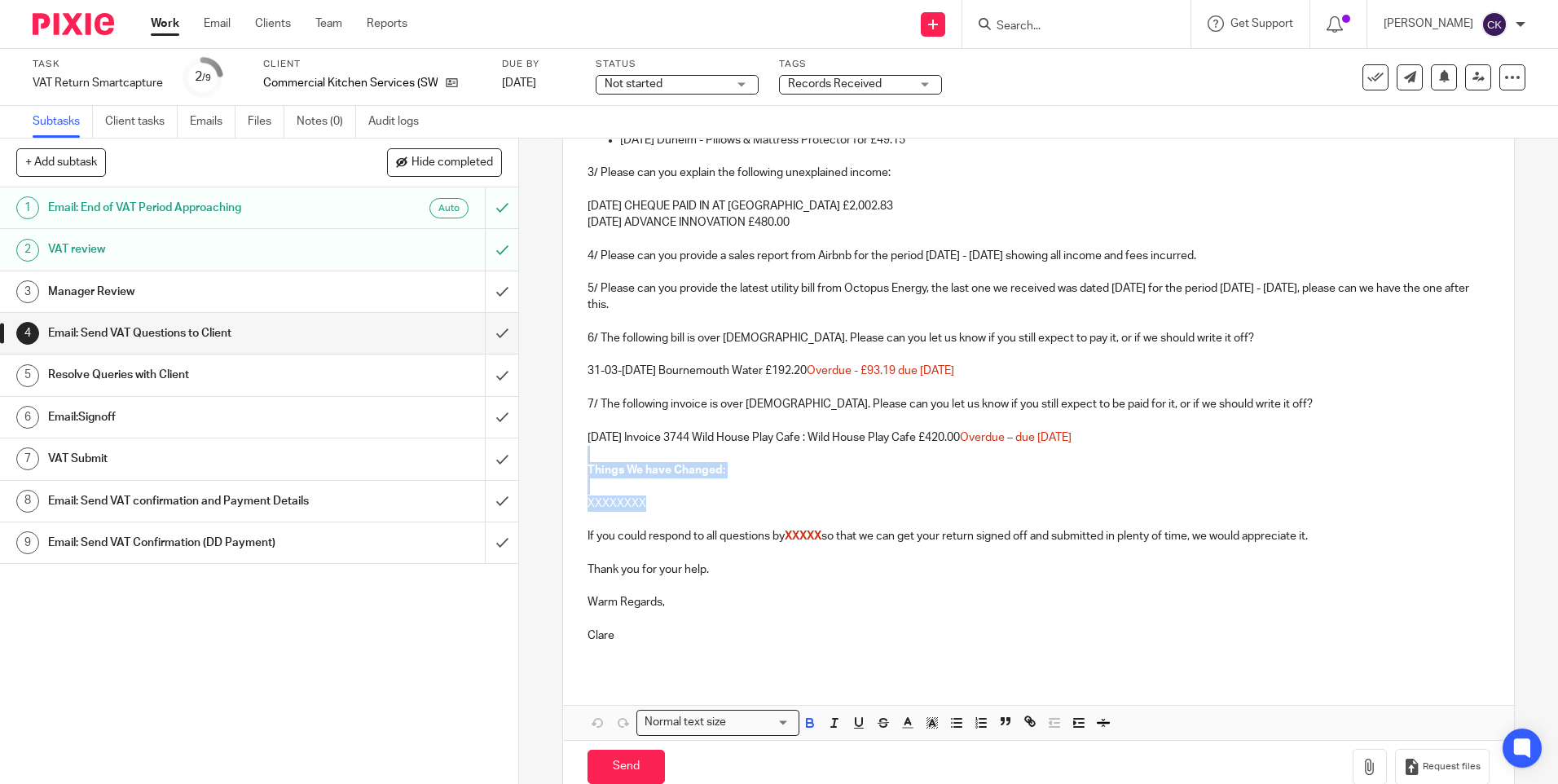
drag, startPoint x: 660, startPoint y: 498, endPoint x: 580, endPoint y: 458, distance: 89.4
click at [580, 458] on div "Dear Richard, We have been reviewing your VAT return and have the following que…" at bounding box center [1039, 254] width 950 height 837
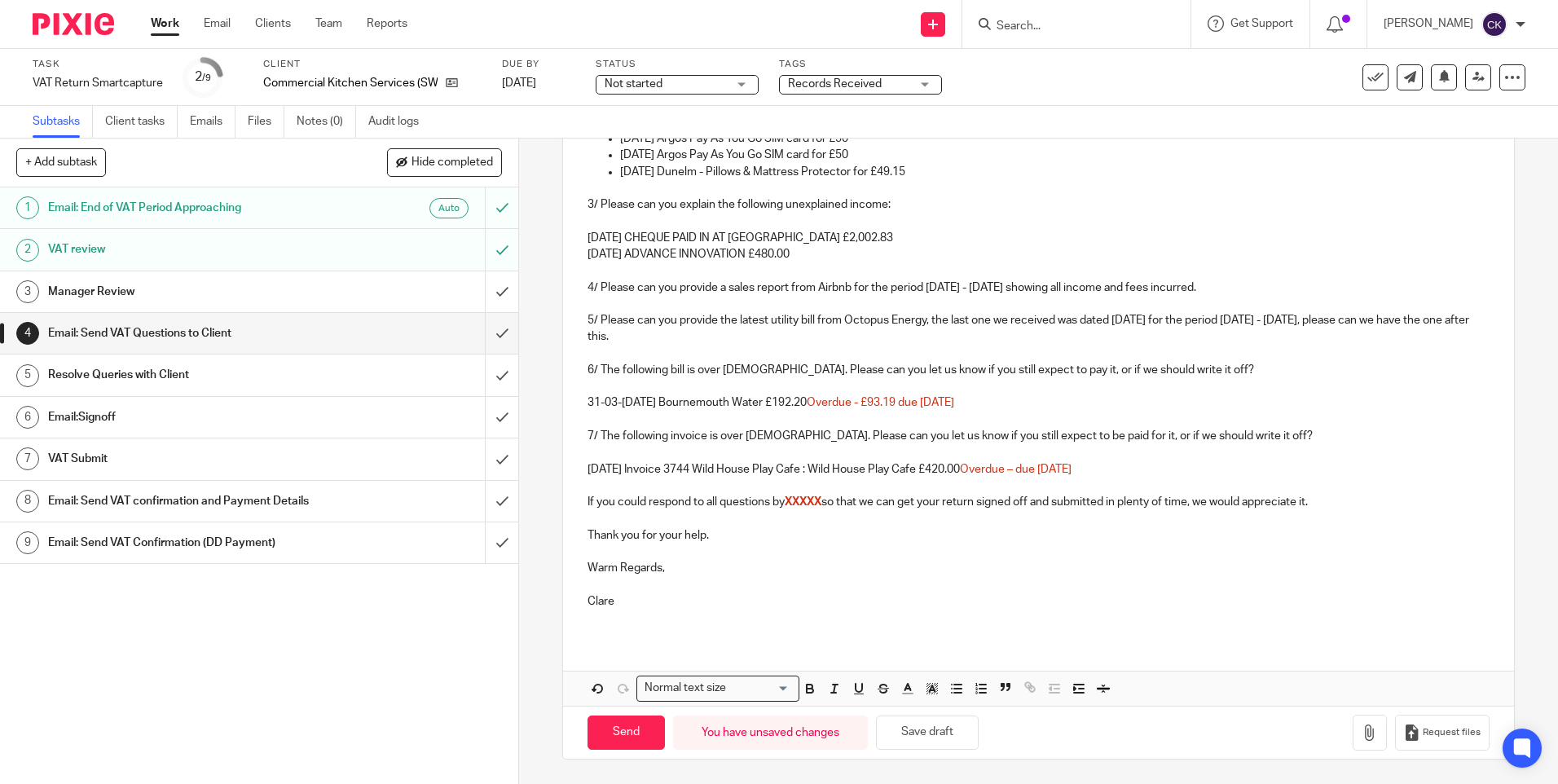
scroll to position [457, 0]
drag, startPoint x: 827, startPoint y: 506, endPoint x: 785, endPoint y: 507, distance: 42.0
click at [785, 507] on p "If you could respond to all questions by XXXXX so that we can get your return s…" at bounding box center [1038, 502] width 901 height 17
click at [905, 687] on polyline "button" at bounding box center [908, 686] width 6 height 6
click at [852, 740] on div "Compact color picker" at bounding box center [954, 725] width 204 height 54
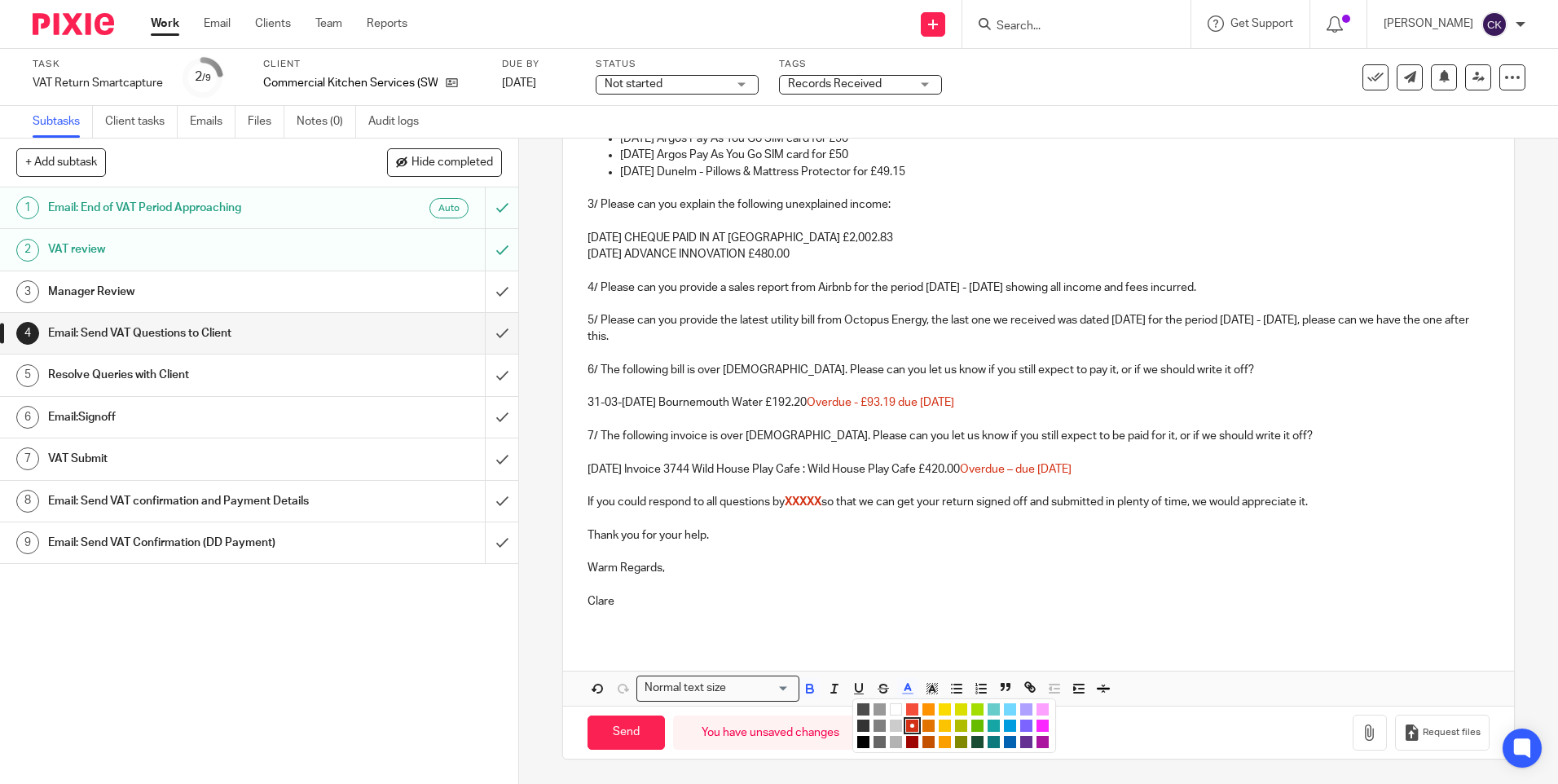
click at [857, 743] on li "color:#000000" at bounding box center [862, 742] width 12 height 12
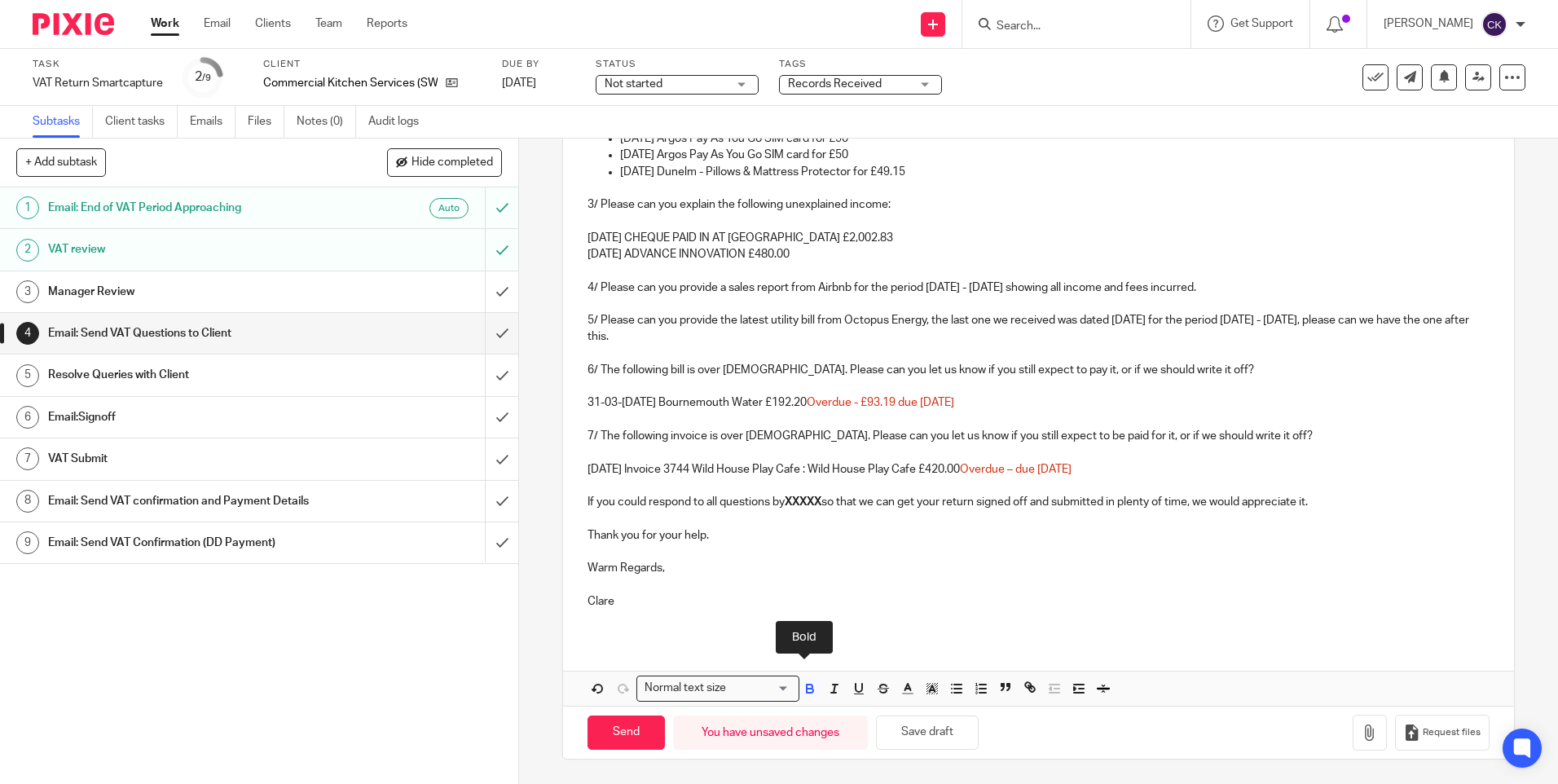
drag, startPoint x: 804, startPoint y: 684, endPoint x: 799, endPoint y: 665, distance: 19.6
click at [804, 685] on icon "button" at bounding box center [810, 689] width 15 height 15
click at [897, 735] on button "Save draft" at bounding box center [927, 733] width 102 height 35
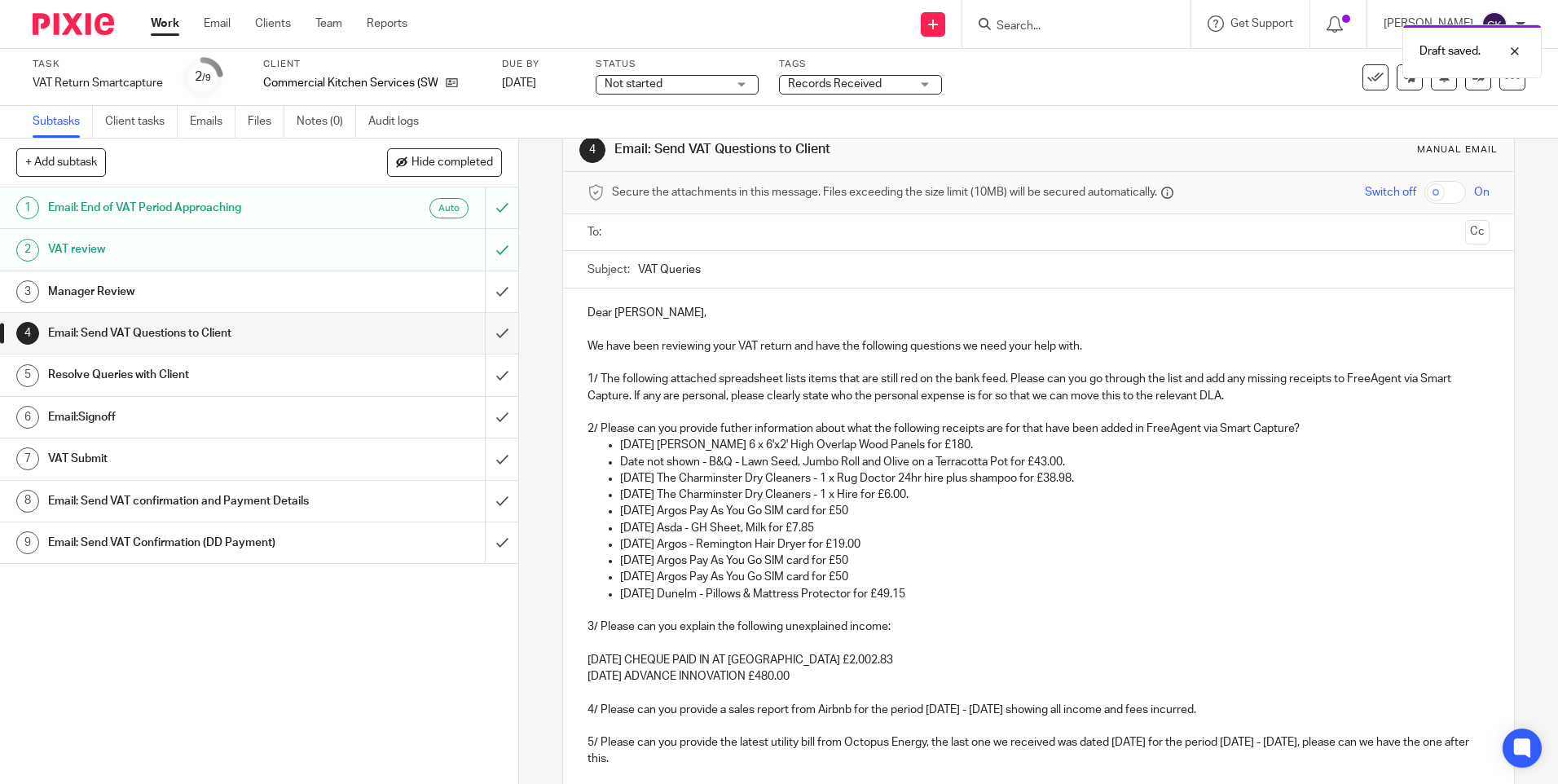
scroll to position [0, 0]
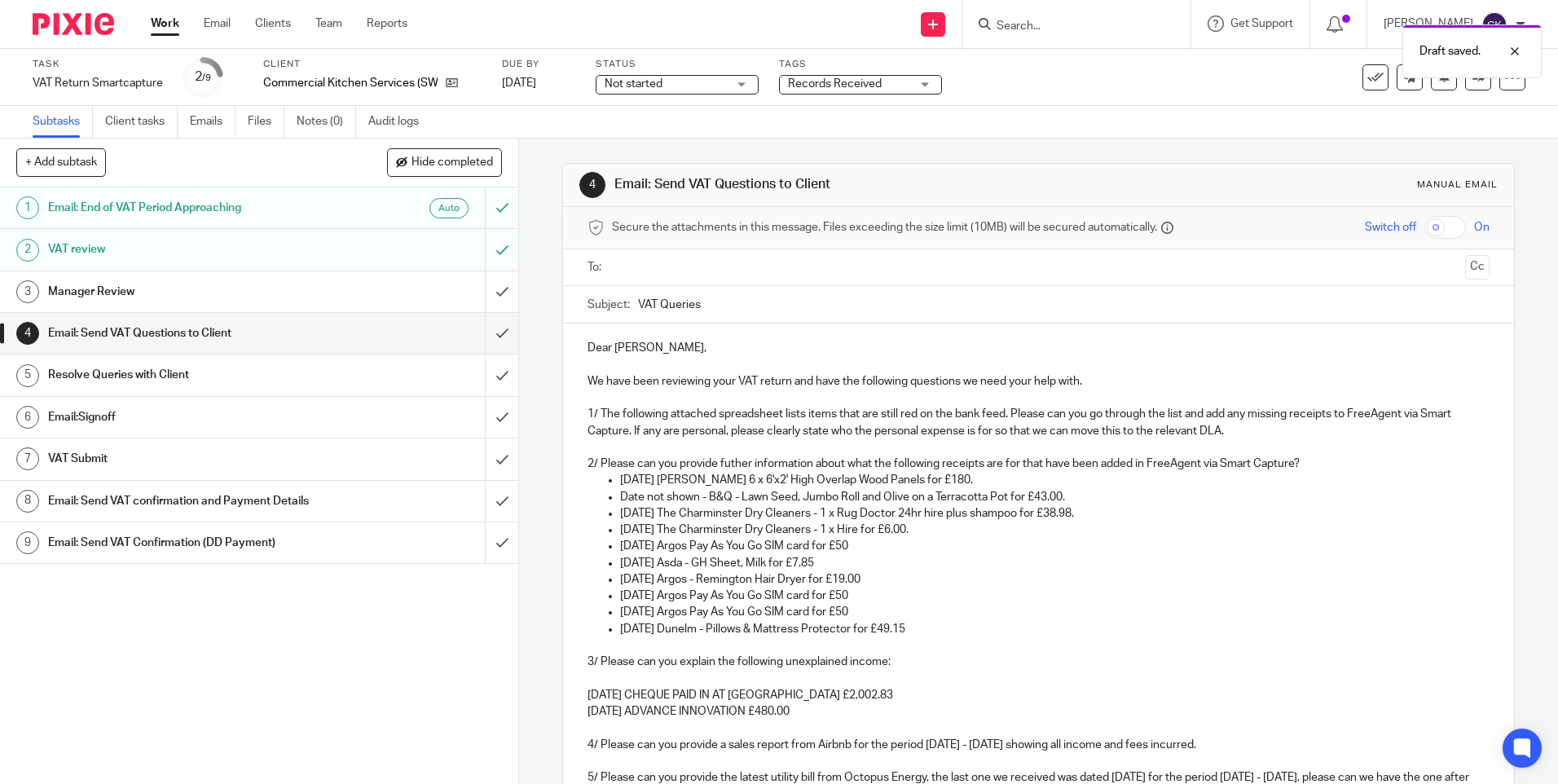
click at [748, 80] on div "Not started Not started" at bounding box center [677, 84] width 163 height 19
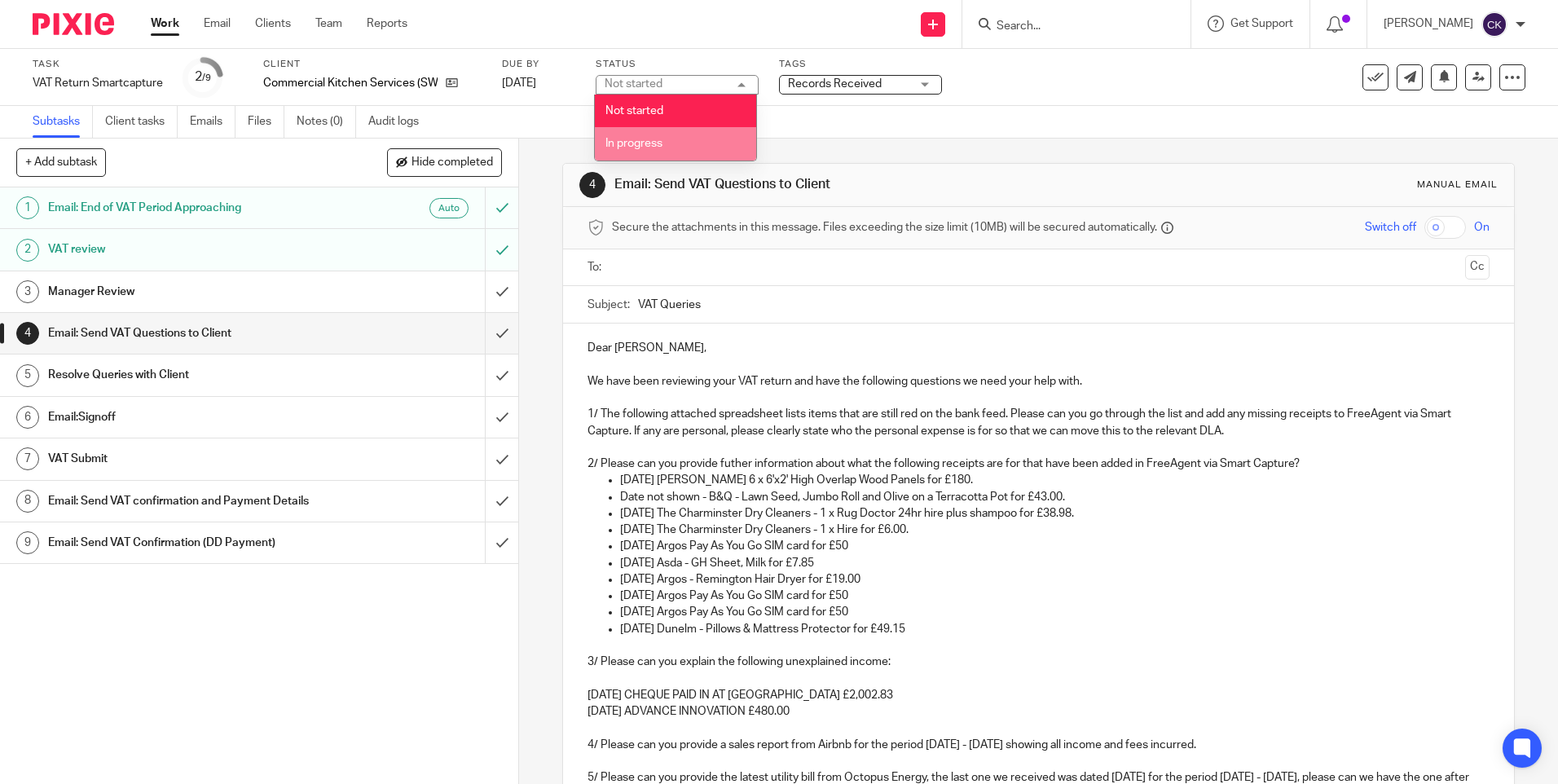
click at [660, 133] on li "In progress" at bounding box center [675, 144] width 161 height 33
click at [924, 77] on div "Records Received" at bounding box center [861, 84] width 163 height 19
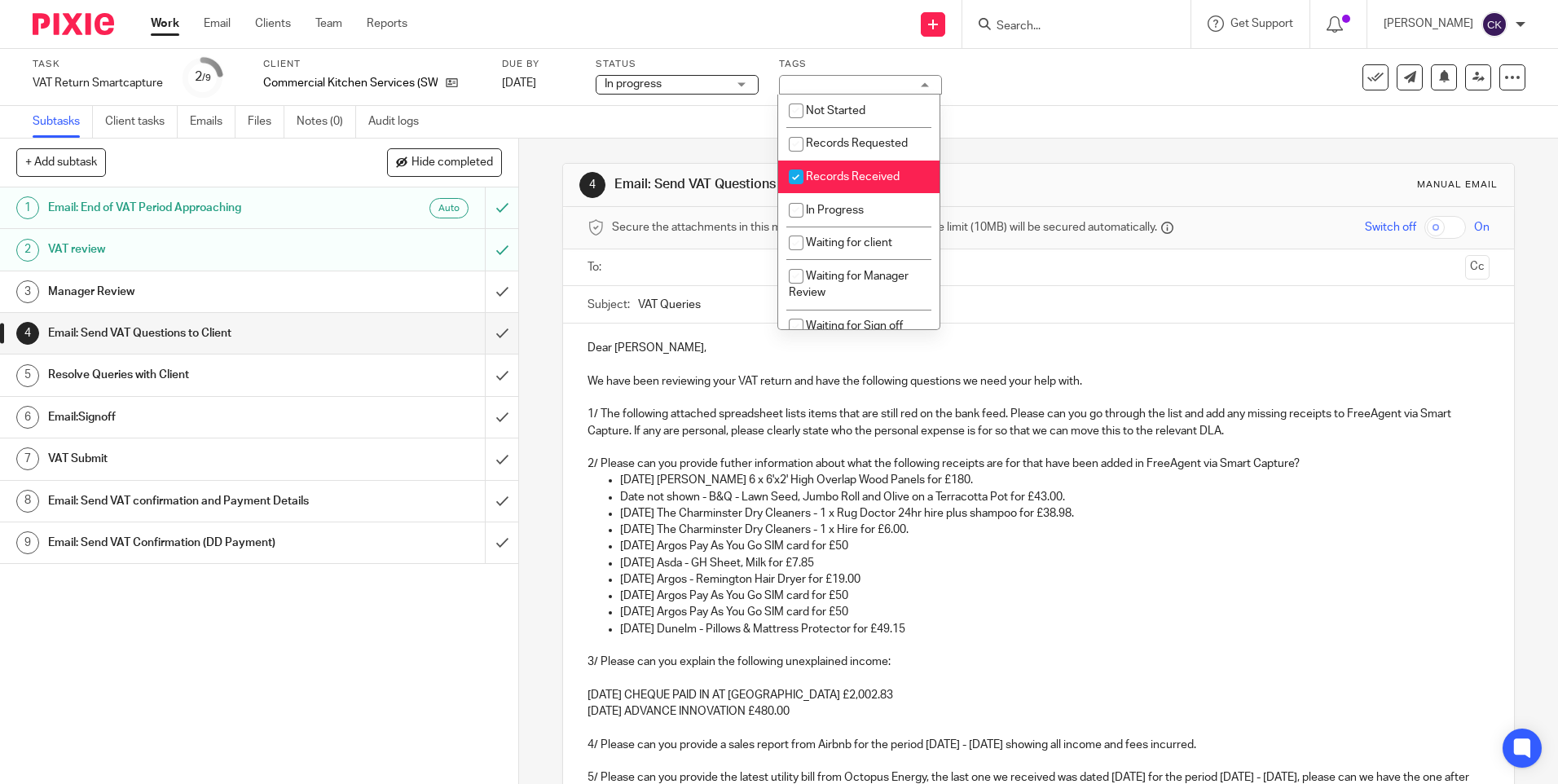
click at [796, 173] on input "checkbox" at bounding box center [796, 177] width 31 height 31
checkbox input "false"
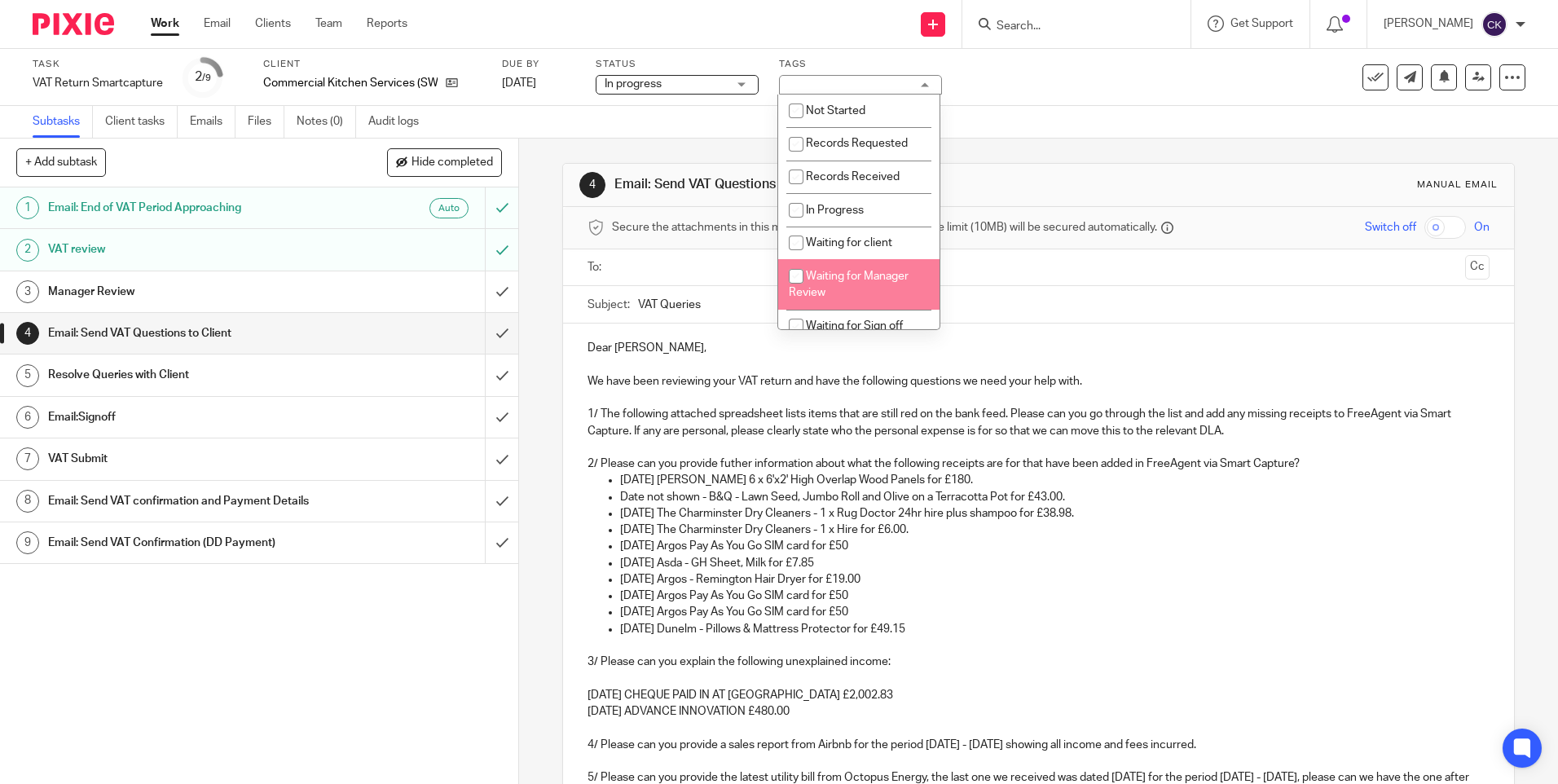
click at [803, 268] on input "checkbox" at bounding box center [796, 277] width 31 height 31
checkbox input "true"
click at [1296, 125] on div "Subtasks Client tasks Emails Files Notes (0) Audit logs" at bounding box center [779, 122] width 1558 height 32
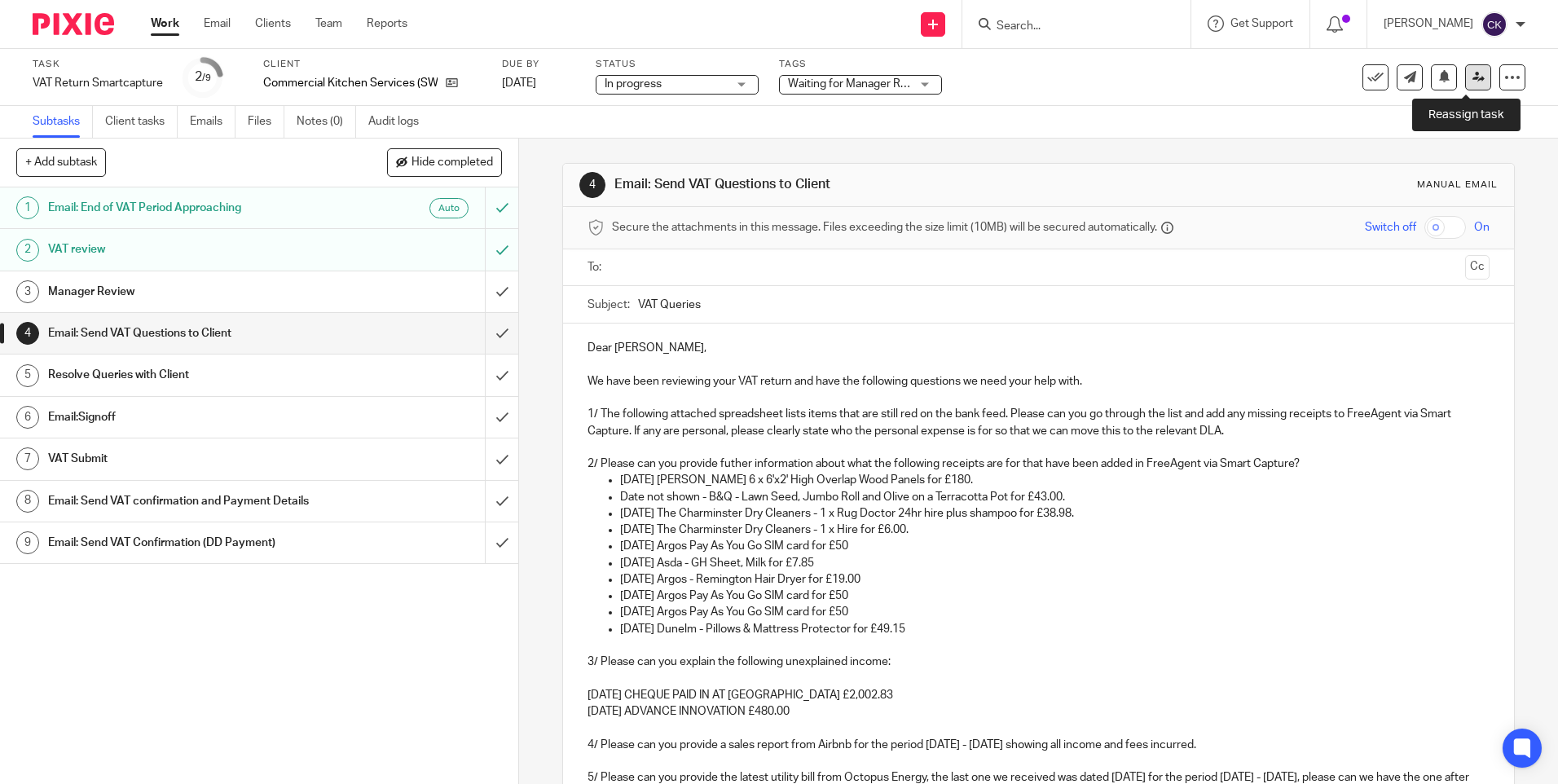
click at [1473, 81] on icon at bounding box center [1479, 77] width 12 height 12
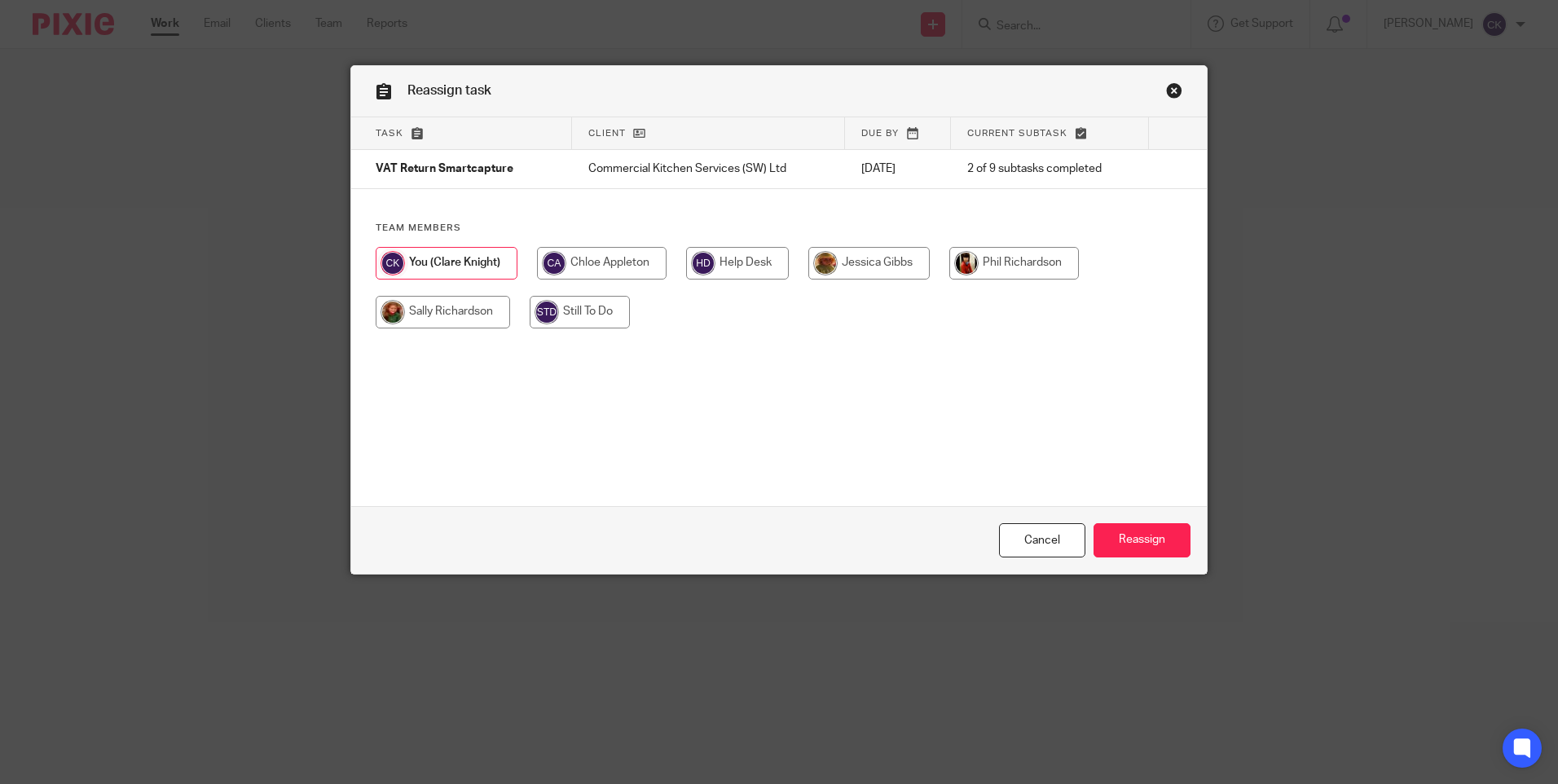
drag, startPoint x: 454, startPoint y: 308, endPoint x: 474, endPoint y: 316, distance: 21.5
click at [454, 309] on input "radio" at bounding box center [443, 312] width 135 height 32
radio input "true"
click at [1138, 531] on input "Reassign" at bounding box center [1142, 540] width 97 height 35
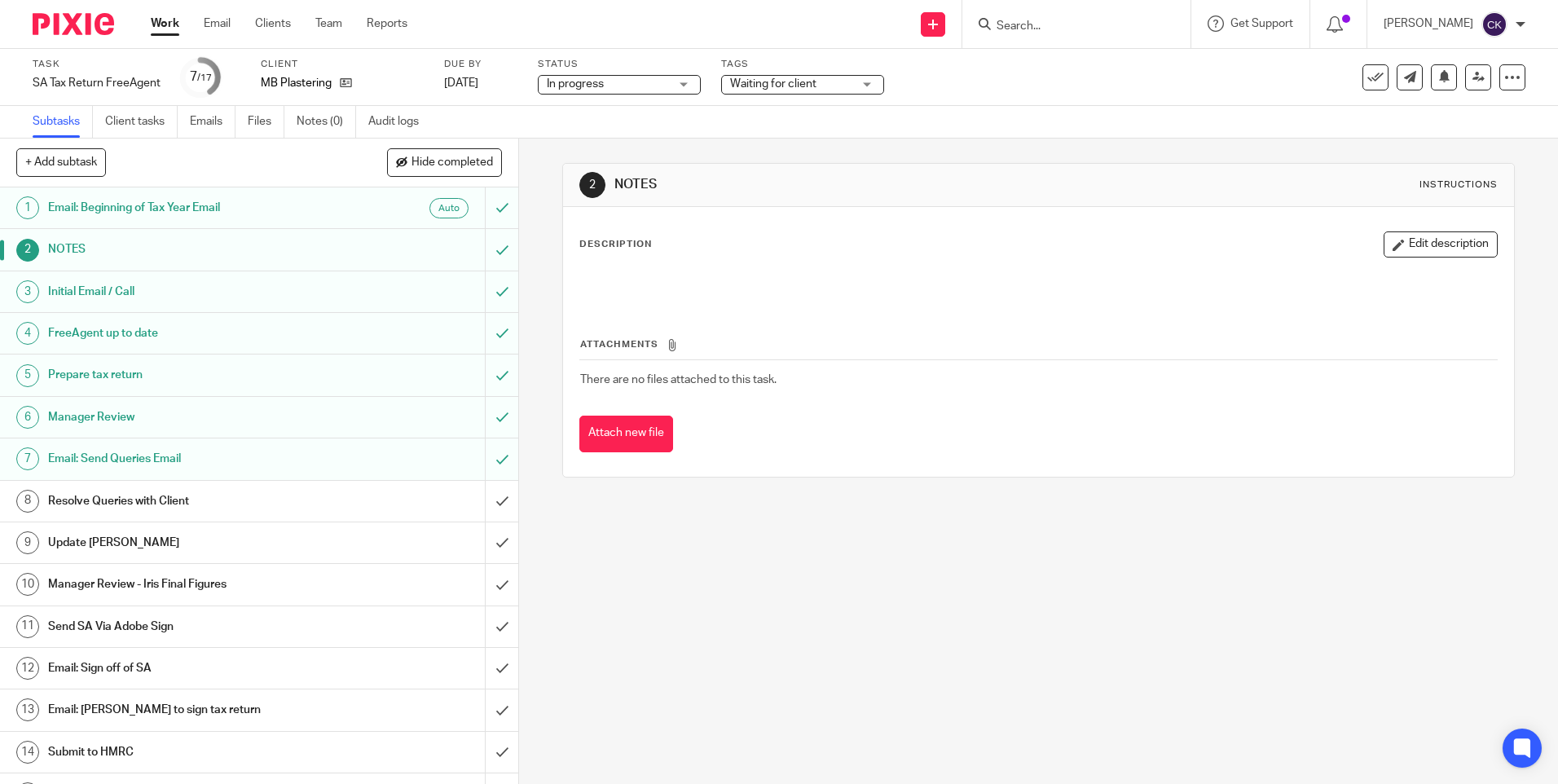
click at [1074, 22] on input "Search" at bounding box center [1068, 27] width 147 height 15
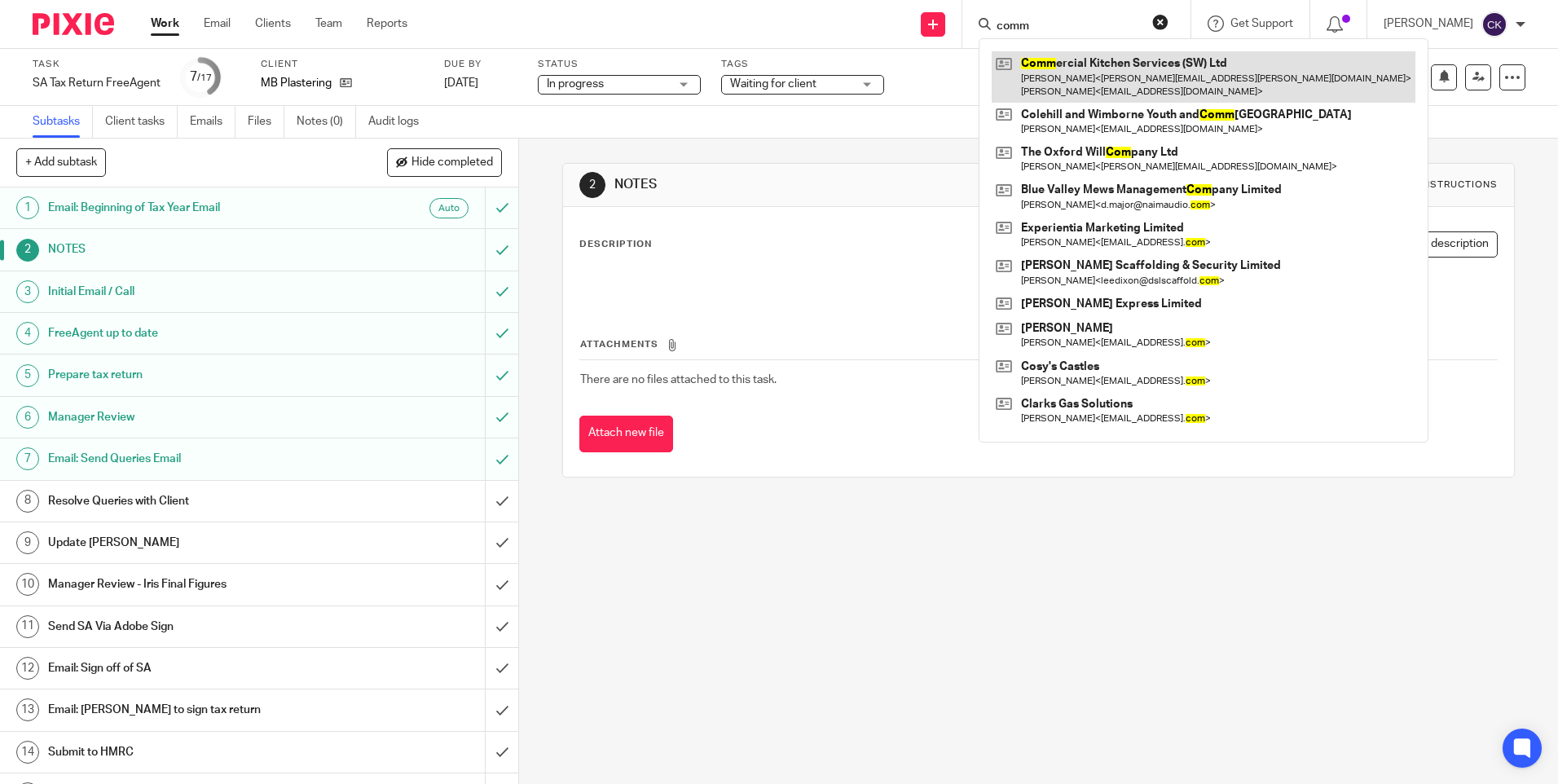
type input "comm"
click at [1100, 88] on link at bounding box center [1203, 77] width 423 height 51
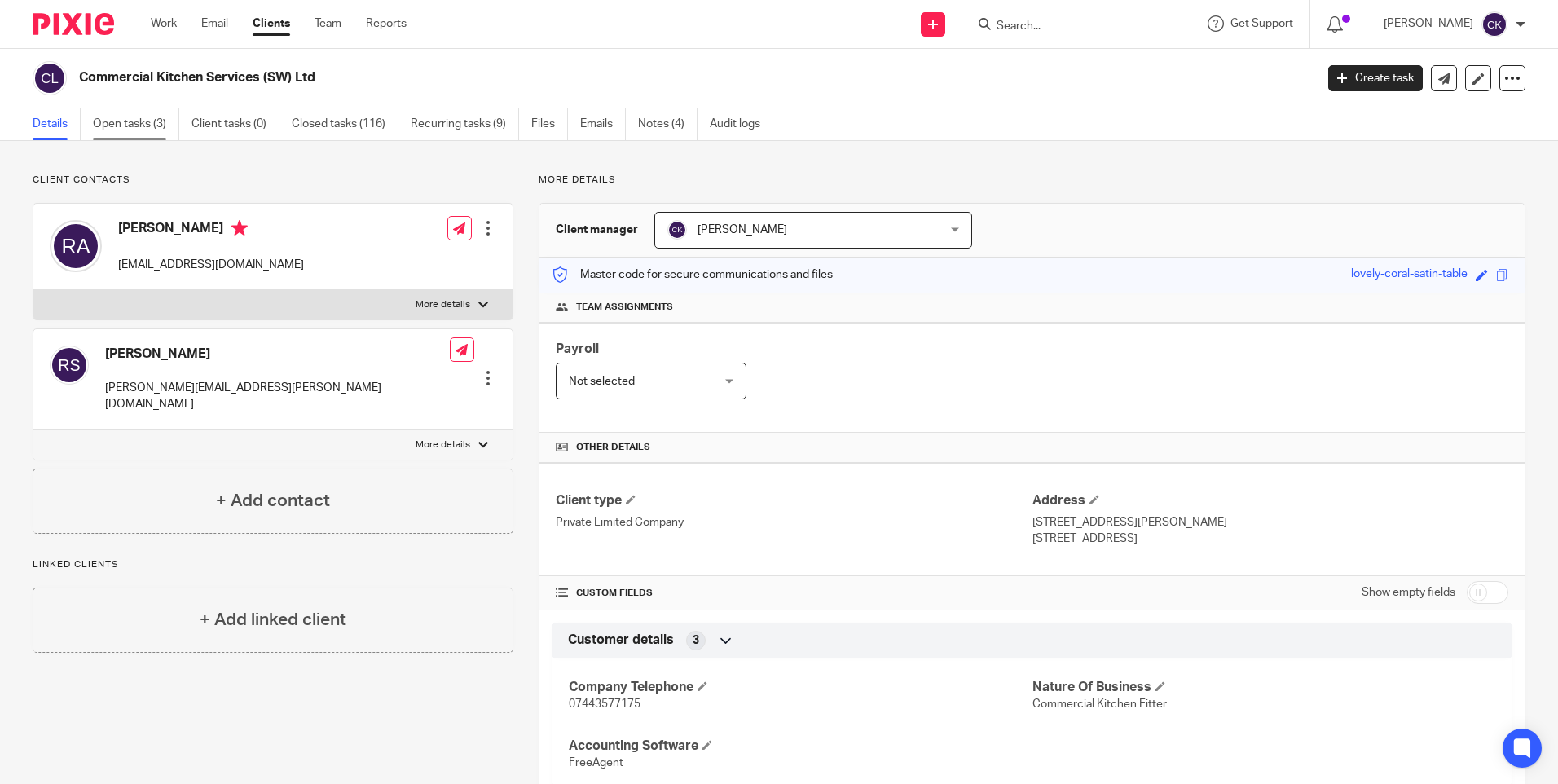
click at [129, 126] on link "Open tasks (3)" at bounding box center [137, 125] width 87 height 31
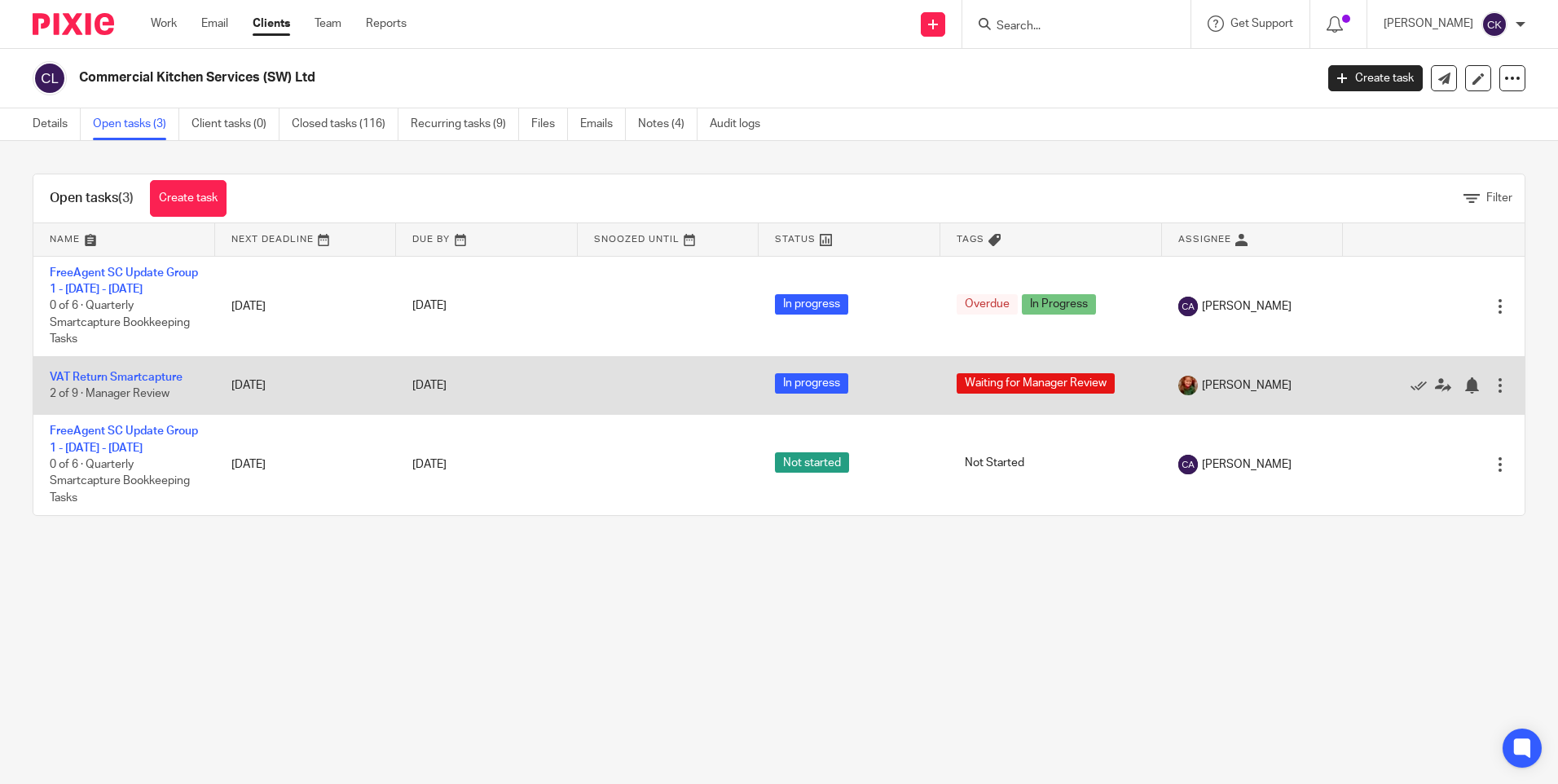
drag, startPoint x: 115, startPoint y: 390, endPoint x: 137, endPoint y: 385, distance: 22.6
click at [115, 383] on link "VAT Return Smartcapture" at bounding box center [116, 377] width 133 height 11
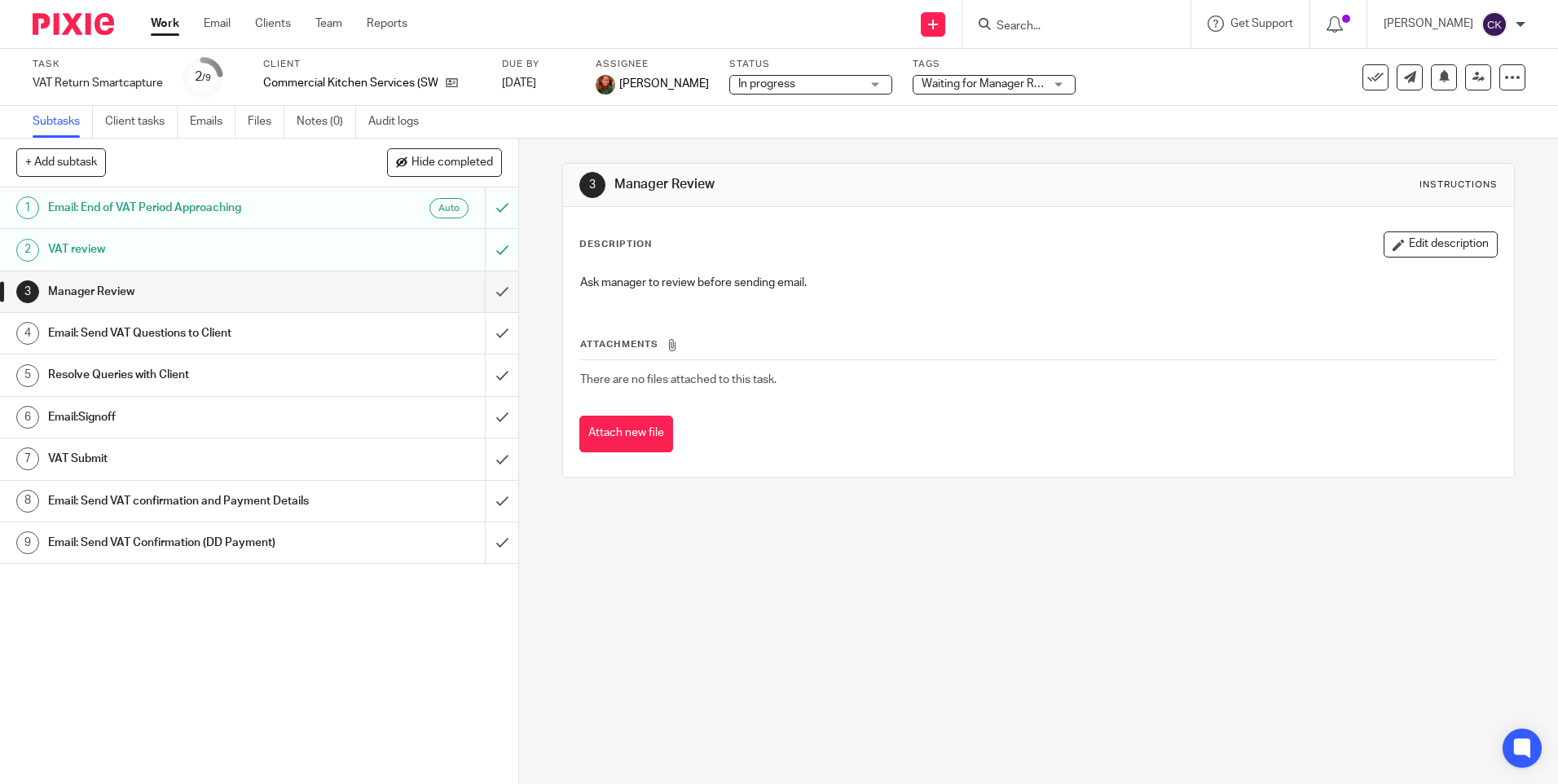
click at [88, 244] on h1 "VAT review" at bounding box center [188, 249] width 280 height 25
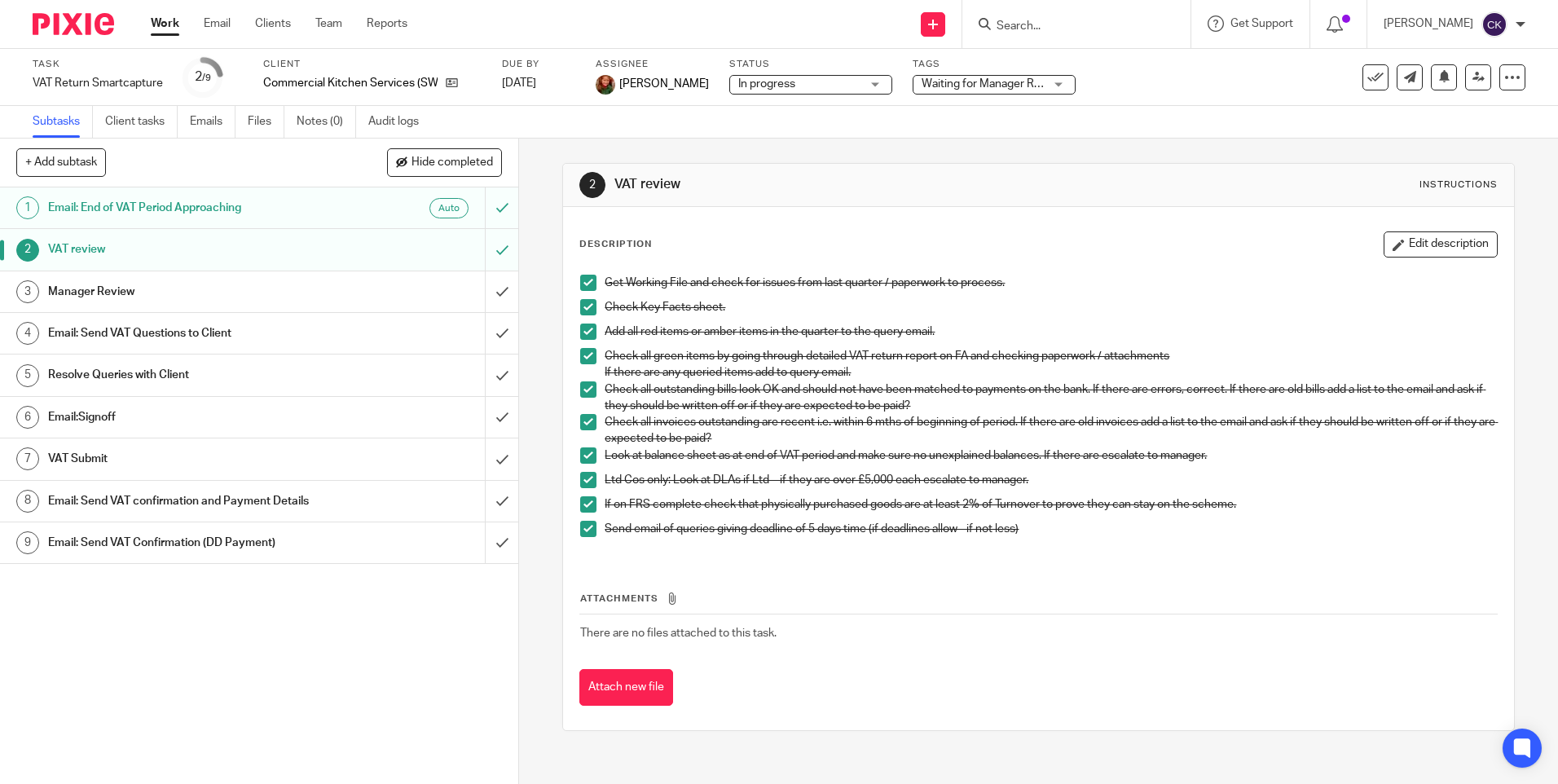
click at [583, 479] on span at bounding box center [589, 481] width 17 height 17
click at [1040, 480] on p "Ltd Cos only: Look at DLAs if Ltd – if they are over £5,000 each escalate to ma…" at bounding box center [1051, 481] width 892 height 17
click at [1448, 239] on button "Edit description" at bounding box center [1441, 244] width 114 height 26
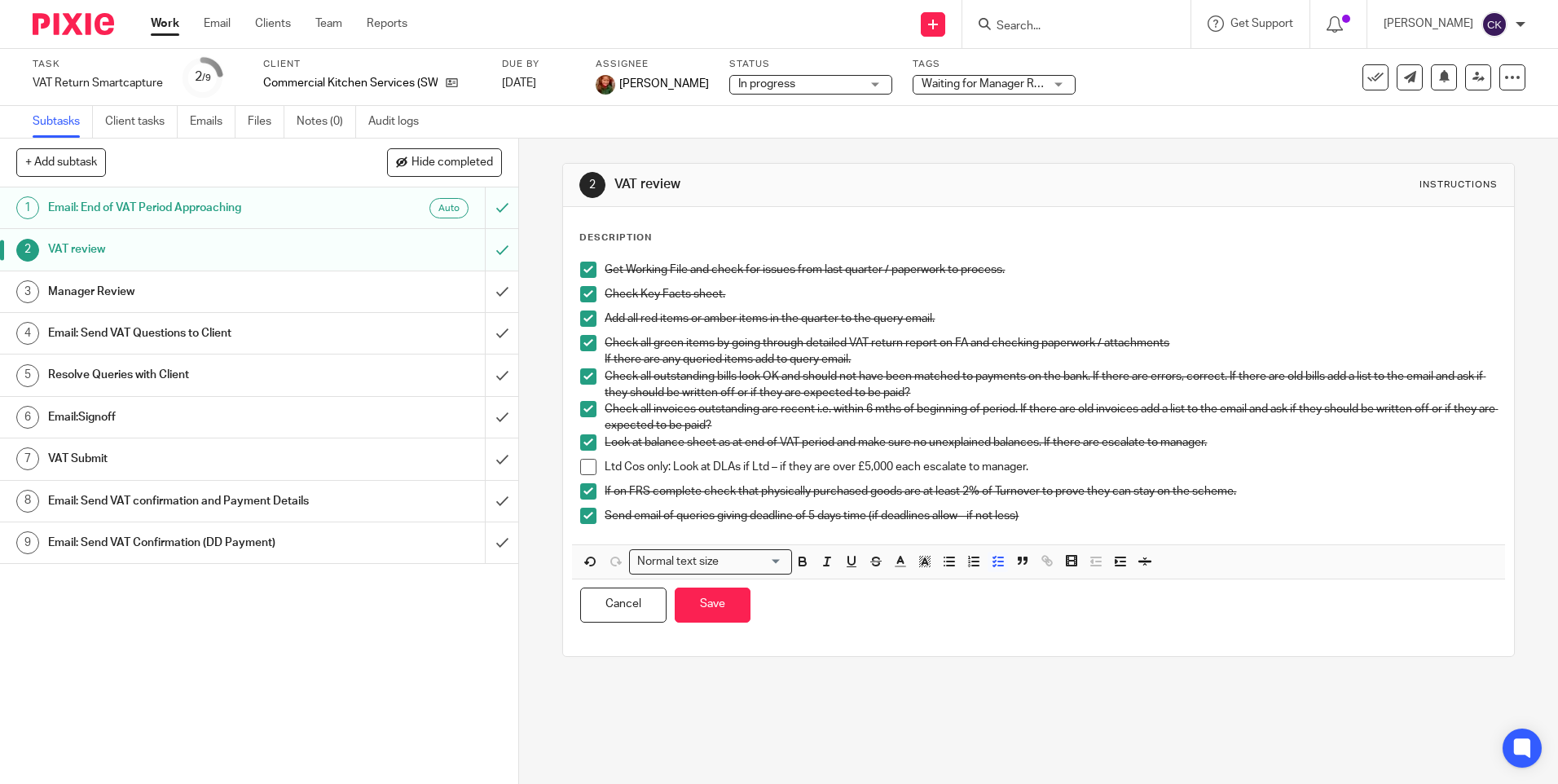
click at [1049, 480] on div "Ltd Cos only: Look at DLAs if Ltd – if they are over £5,000 each escalate to ma…" at bounding box center [1051, 470] width 892 height 25
drag, startPoint x: 1102, startPoint y: 472, endPoint x: 1032, endPoint y: 469, distance: 70.1
click at [1032, 469] on p "Ltd Cos only: Look at DLAs if Ltd – if they are over £5,000 each escalate to ma…" at bounding box center [1051, 467] width 892 height 17
click at [799, 564] on icon "button" at bounding box center [803, 562] width 15 height 15
click at [899, 561] on icon "button" at bounding box center [900, 562] width 15 height 15
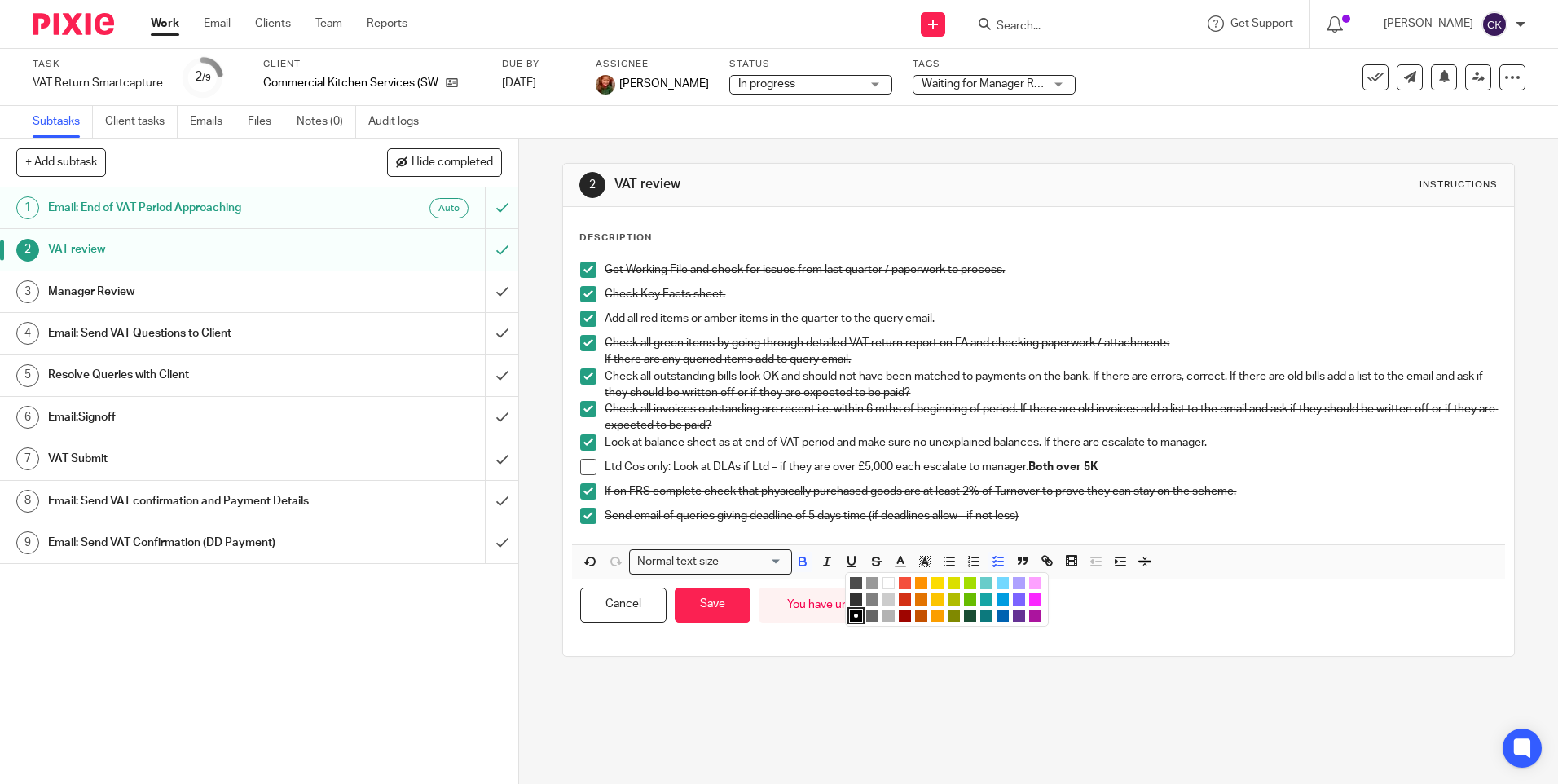
click at [899, 594] on li "color:#D33115" at bounding box center [905, 599] width 12 height 12
click at [1361, 491] on p "If on FRS complete check that physically purchased goods are at least 2% of Tur…" at bounding box center [1051, 492] width 892 height 17
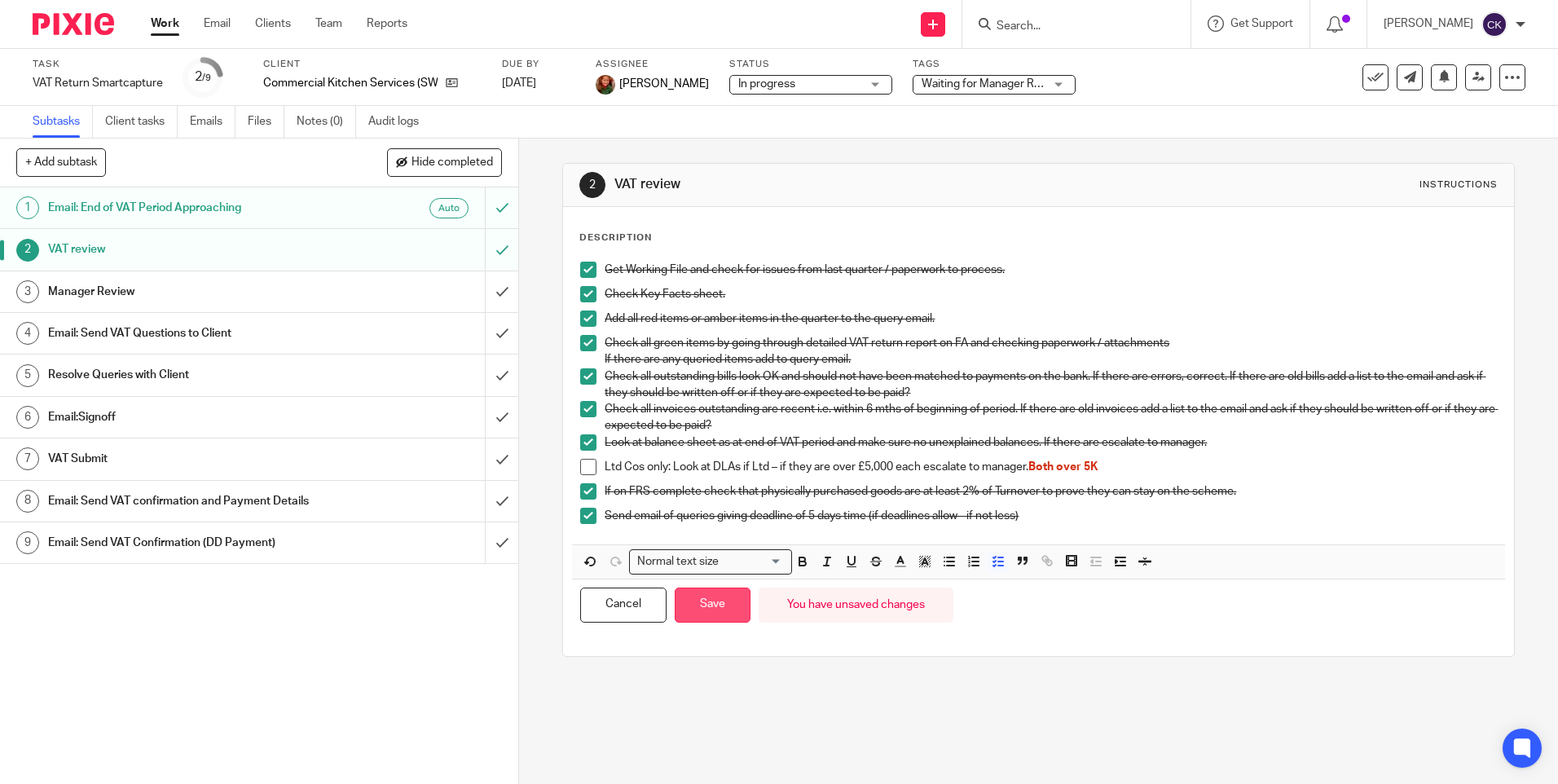
click at [710, 606] on button "Save" at bounding box center [713, 605] width 76 height 35
